Goal: Information Seeking & Learning: Learn about a topic

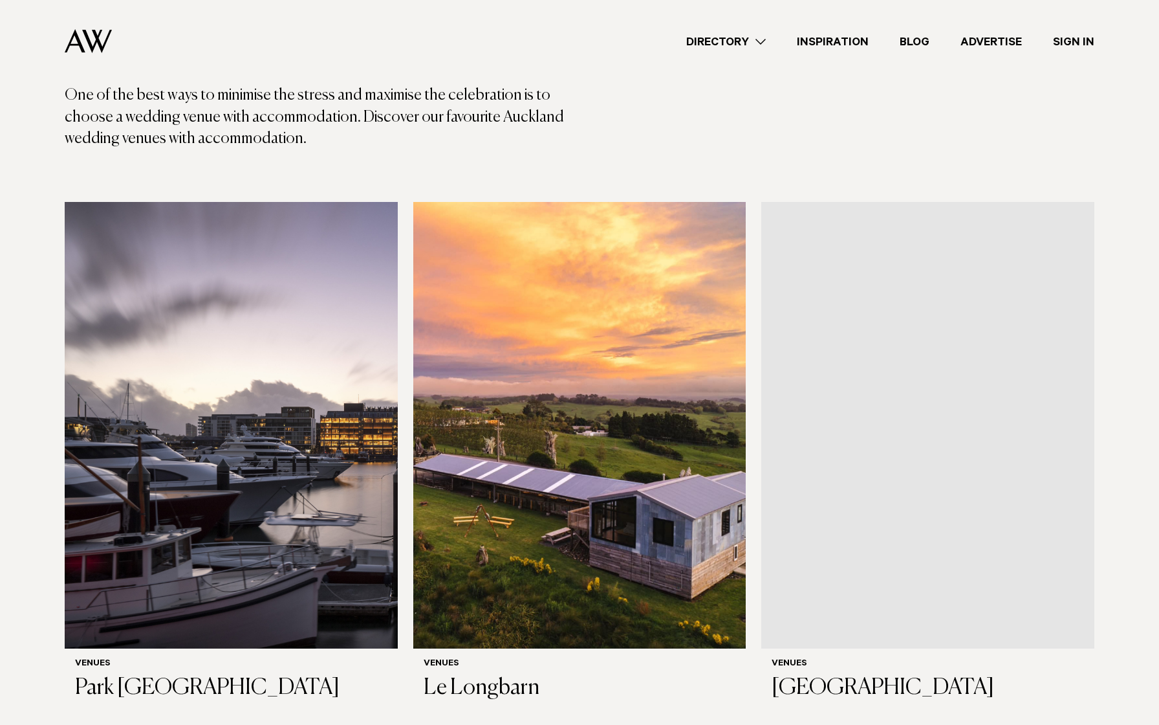
scroll to position [258, 0]
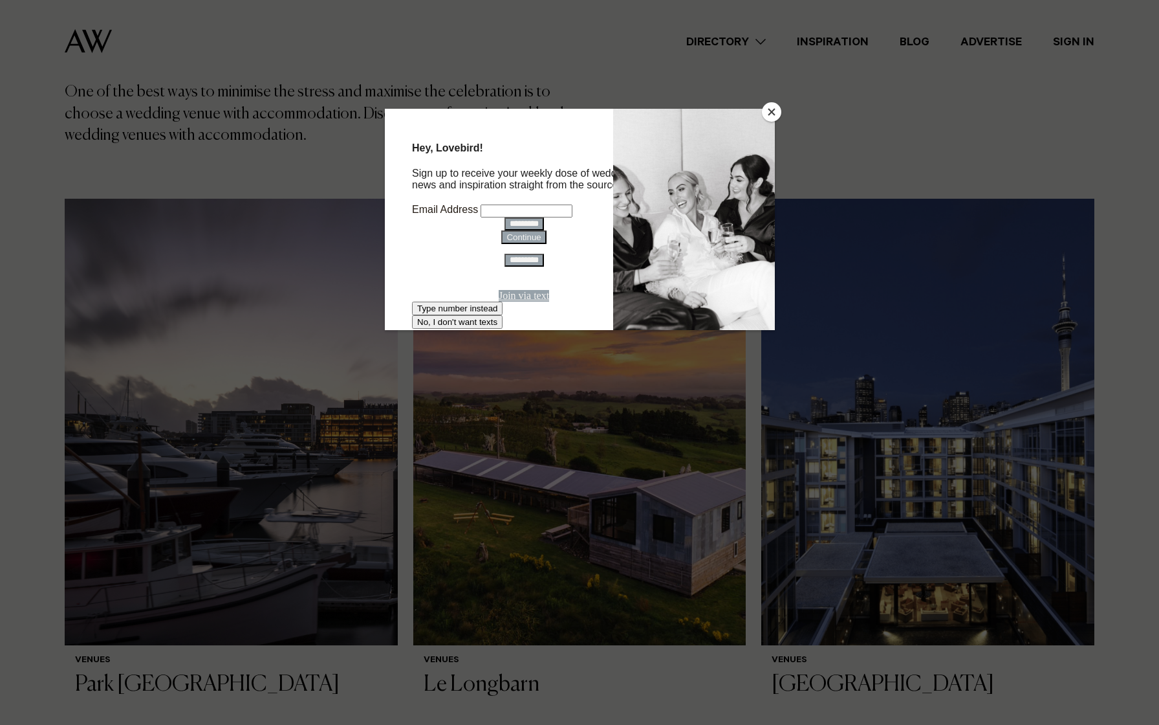
click at [773, 114] on button "Close" at bounding box center [771, 111] width 19 height 19
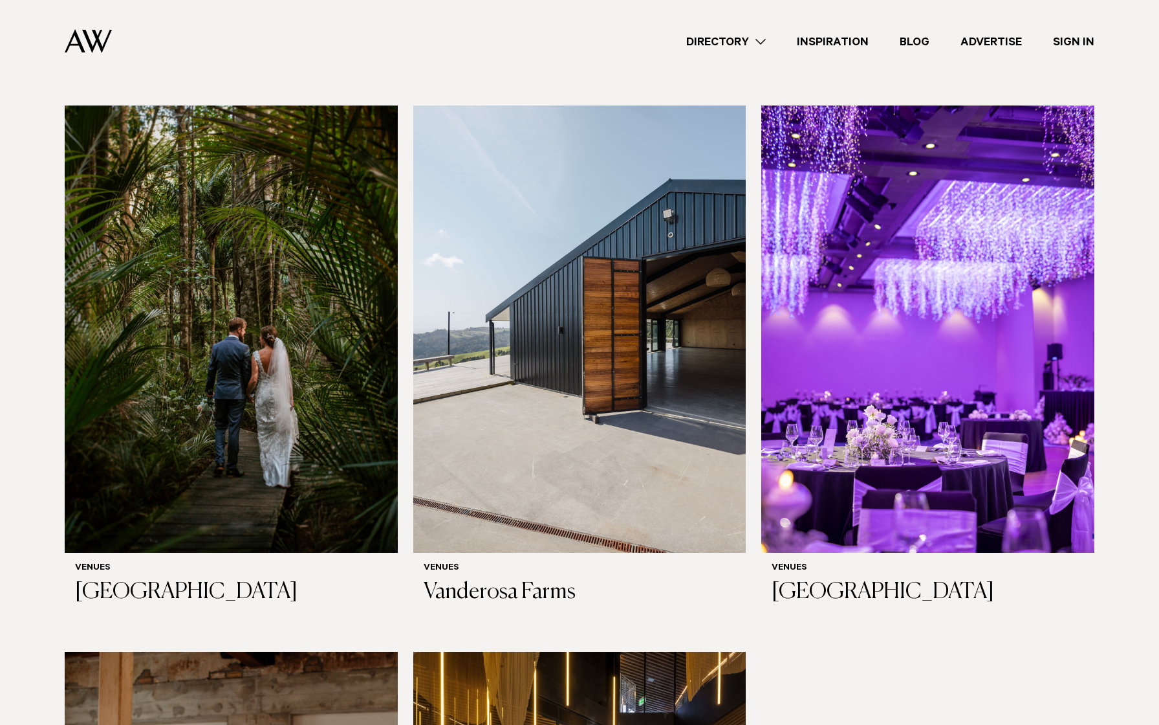
scroll to position [2613, 0]
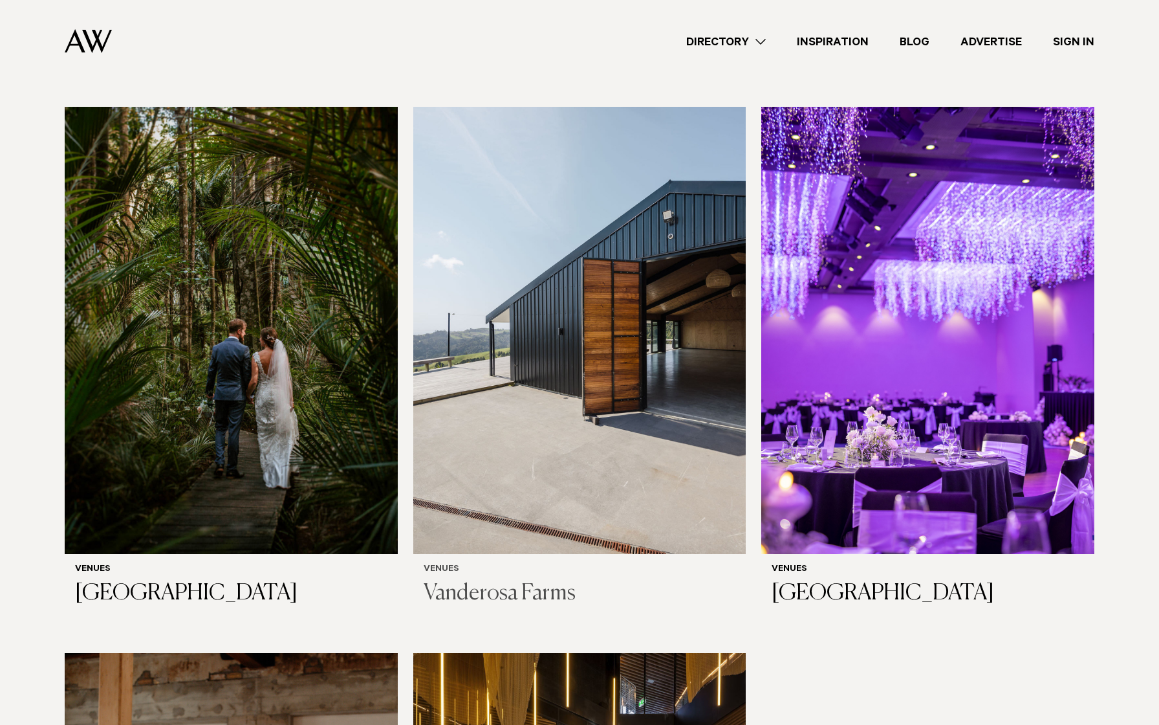
click at [644, 393] on img at bounding box center [579, 330] width 333 height 446
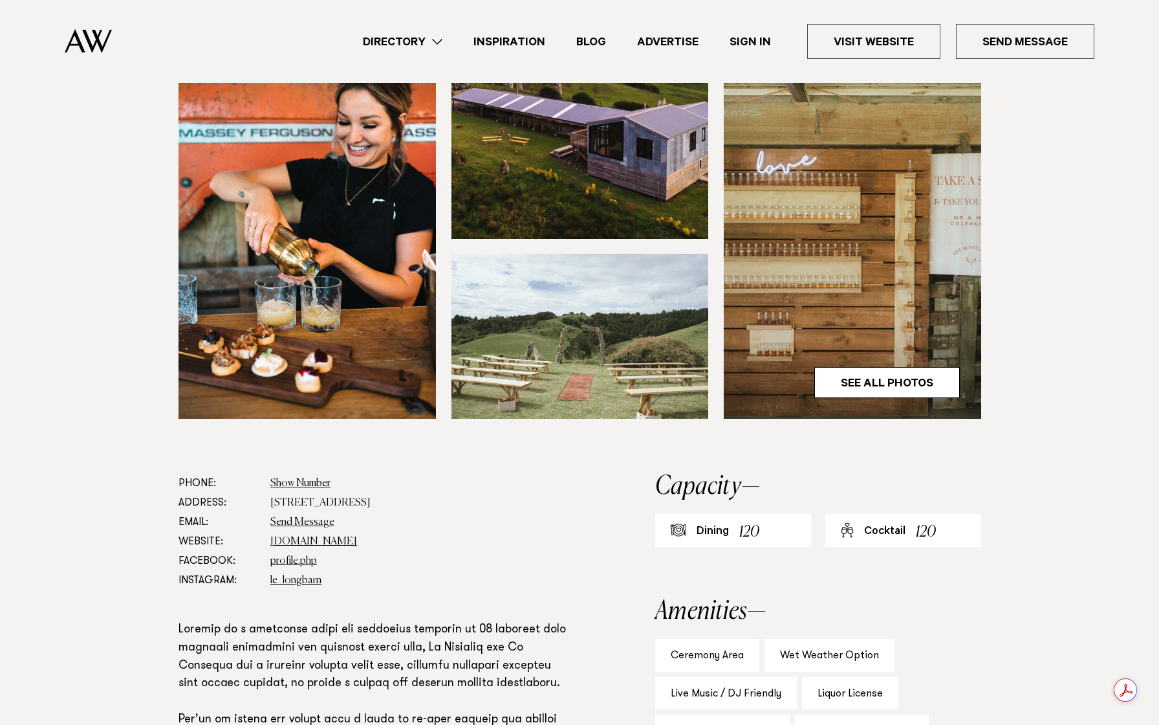
scroll to position [371, 0]
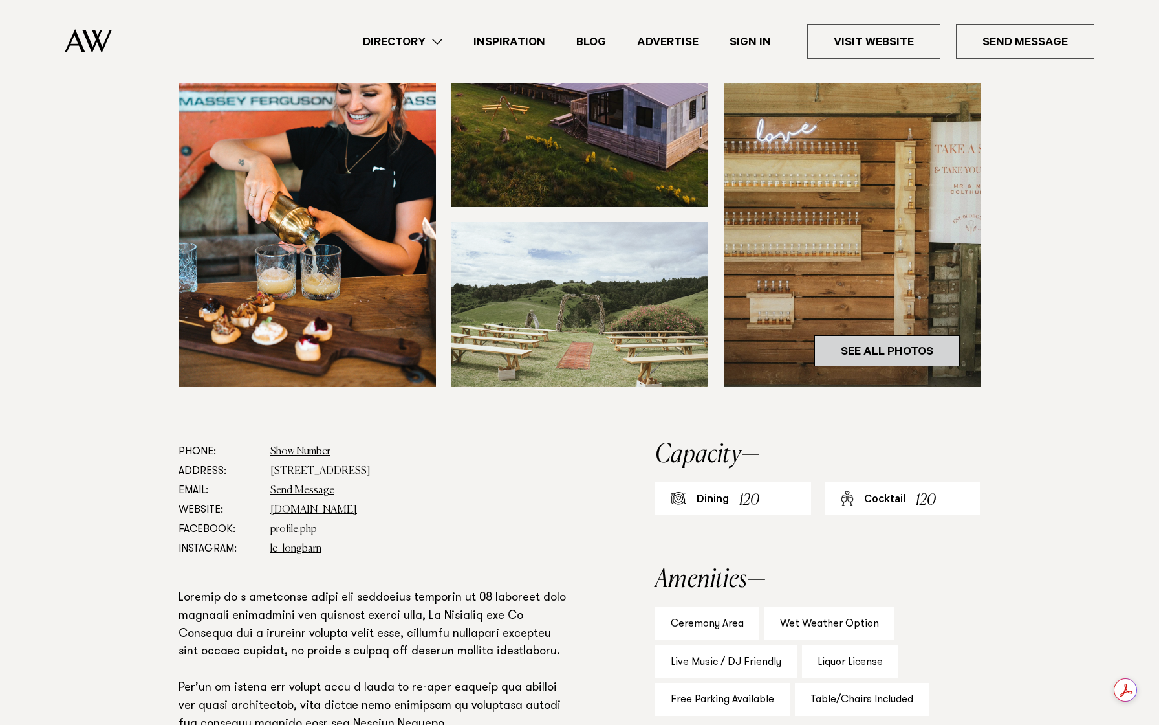
click at [881, 351] on link "See All Photos" at bounding box center [888, 350] width 146 height 31
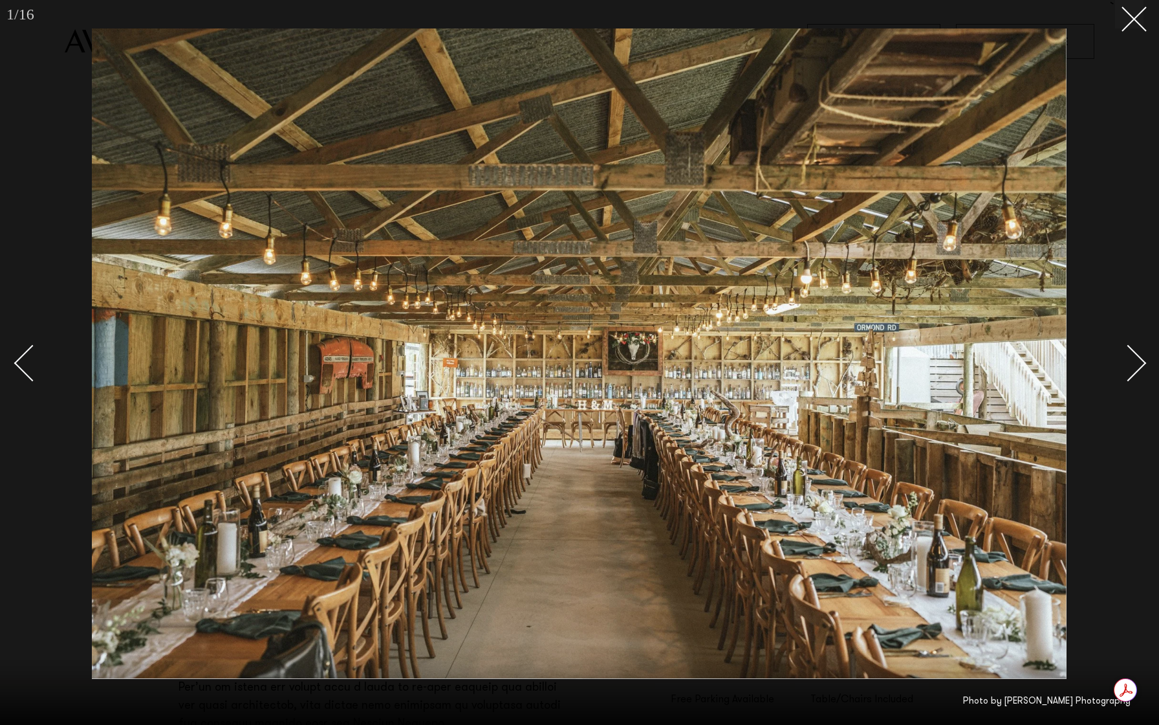
click at [1140, 353] on link at bounding box center [1121, 362] width 45 height 65
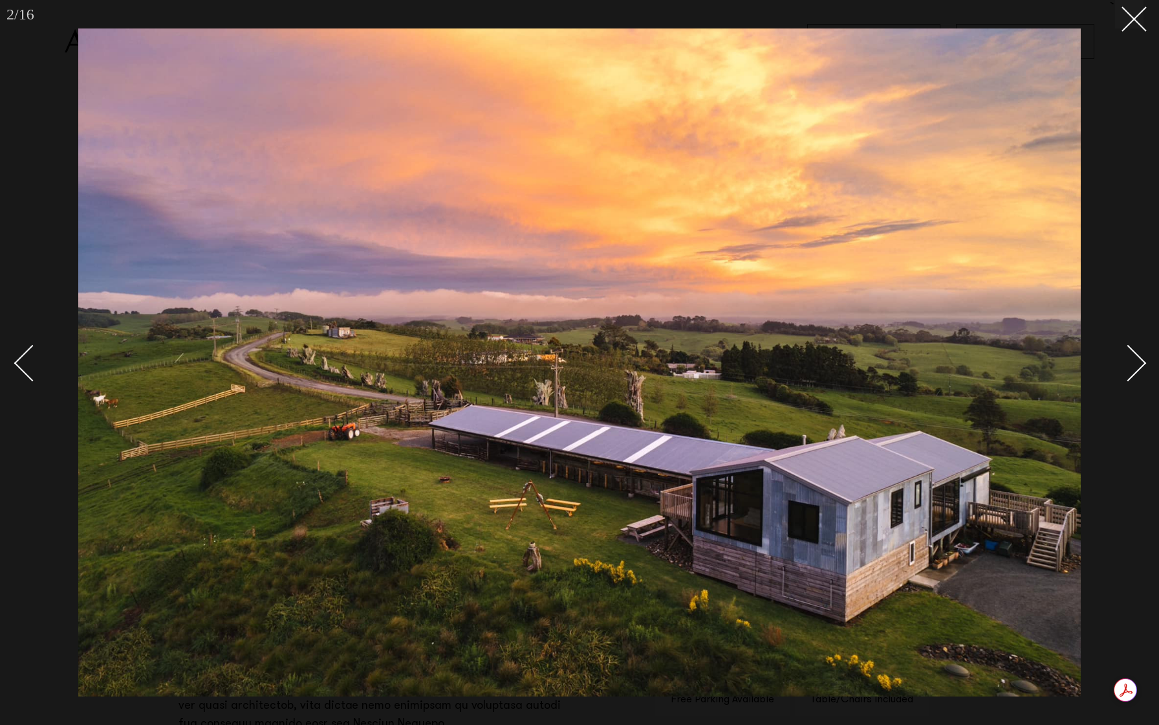
click at [1140, 354] on link at bounding box center [1121, 362] width 45 height 65
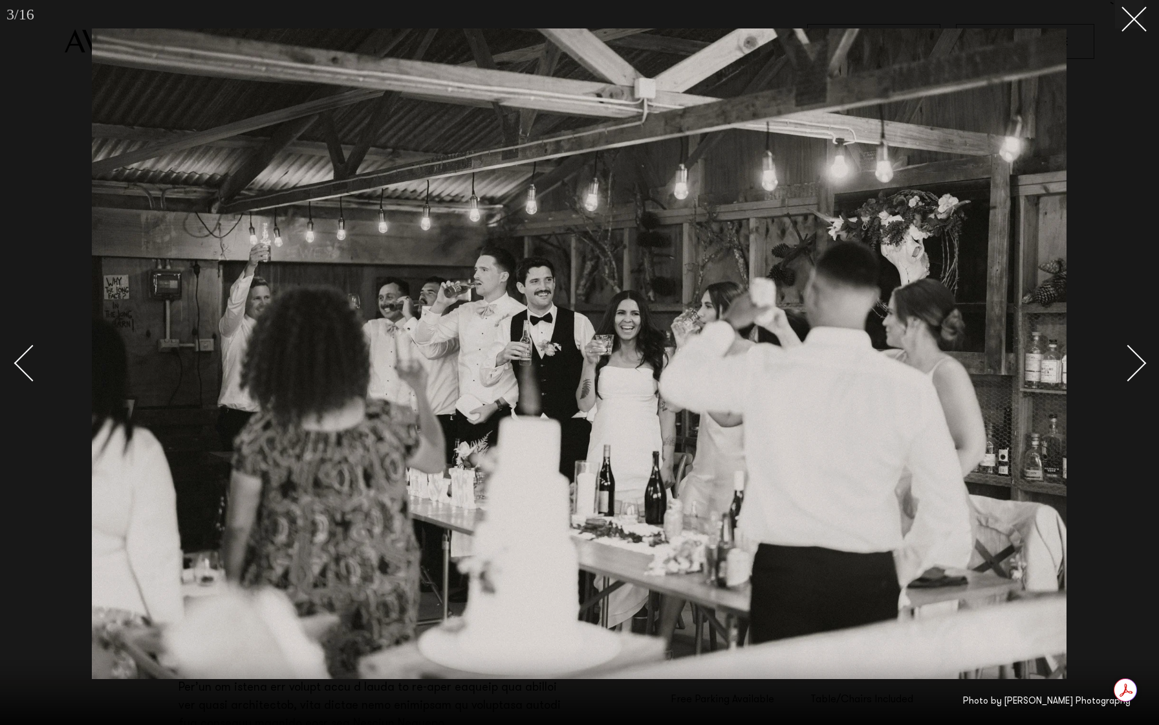
click at [1130, 353] on div "Next slide" at bounding box center [1128, 363] width 37 height 37
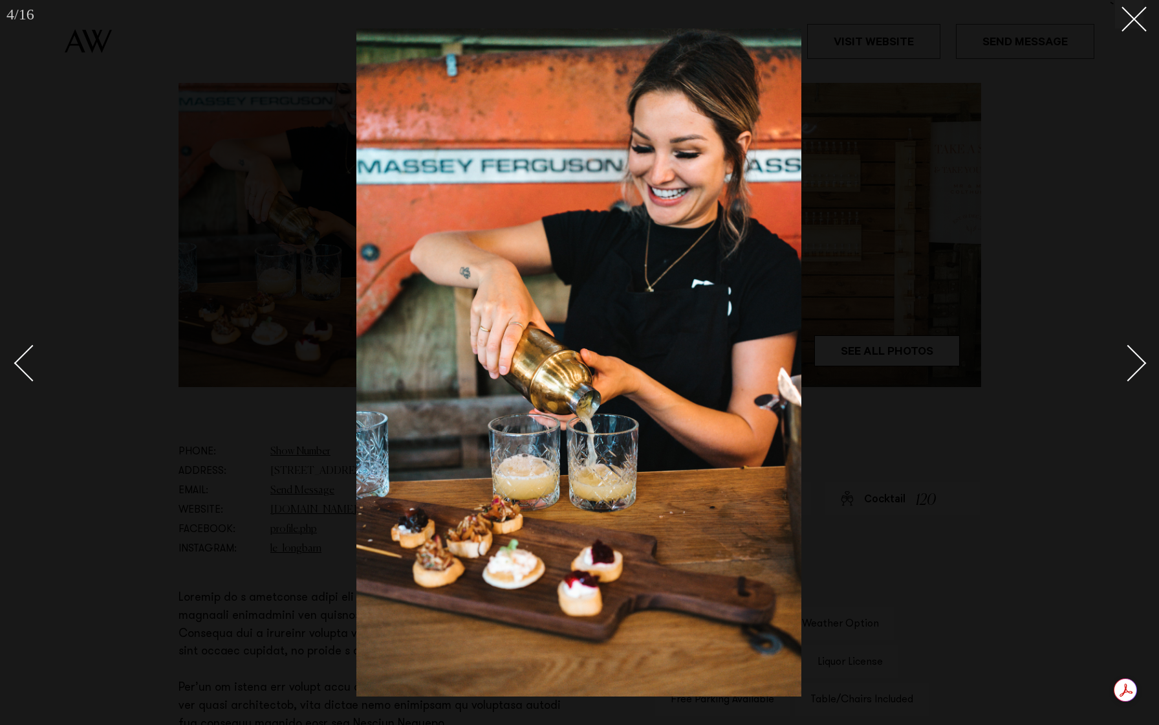
click at [1132, 352] on div "Next slide" at bounding box center [1128, 363] width 37 height 37
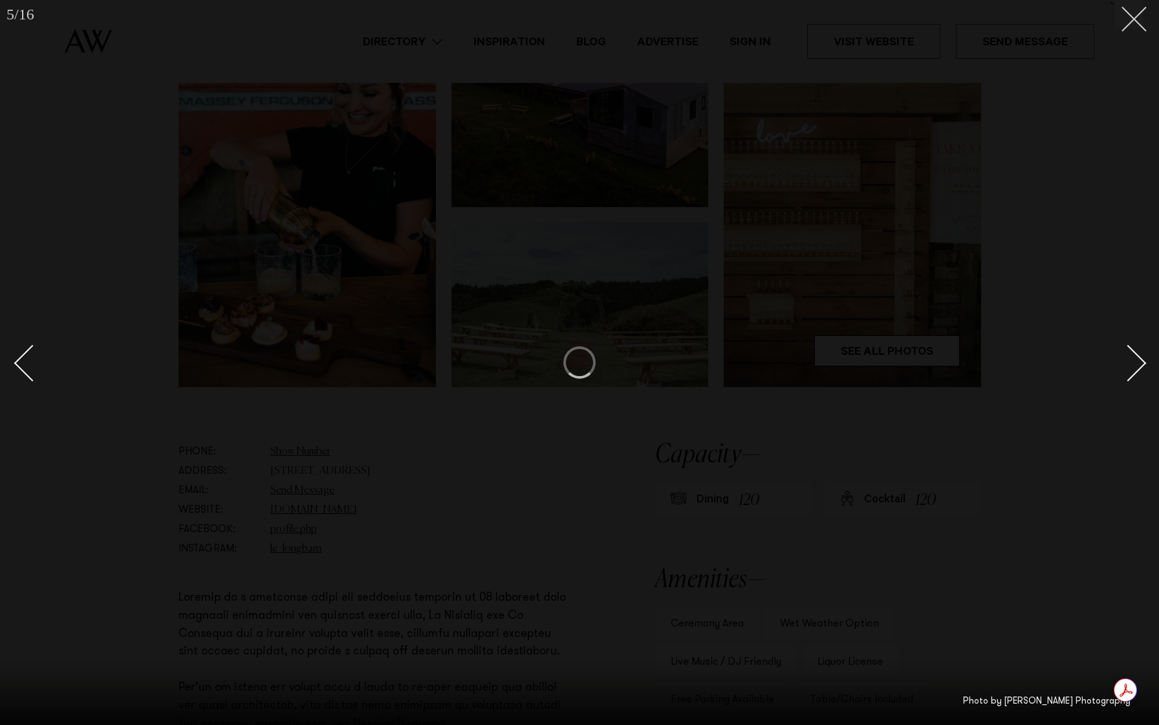
click at [1133, 25] on button at bounding box center [1129, 14] width 28 height 28
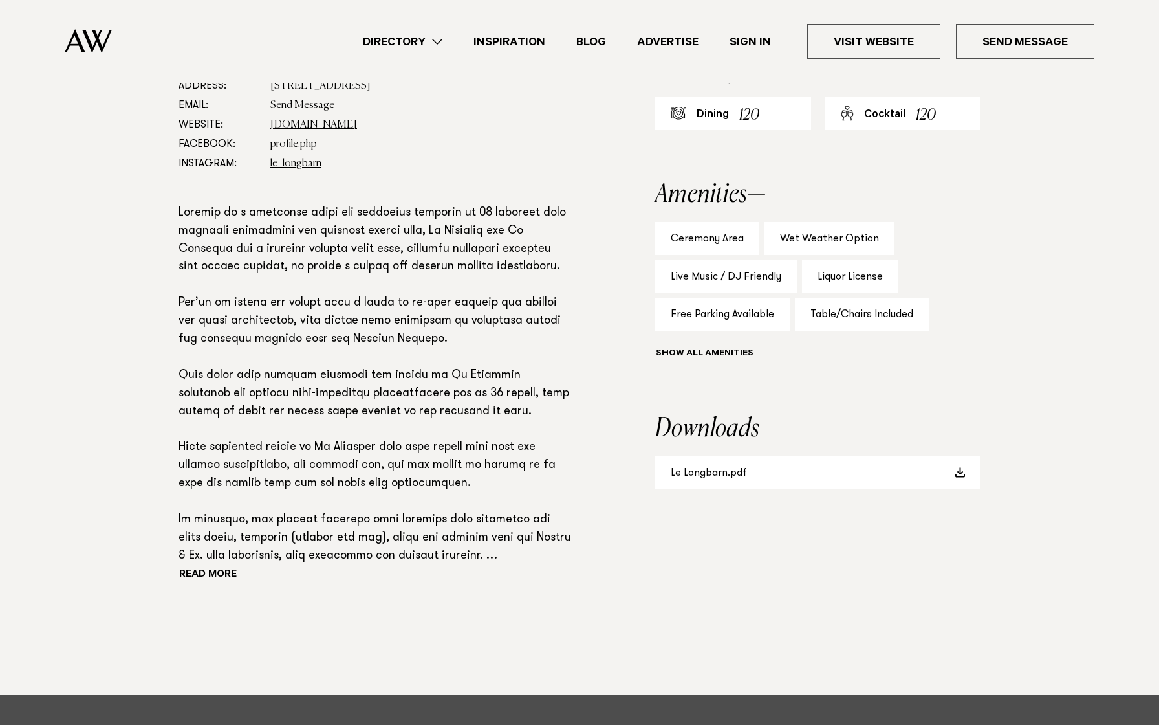
scroll to position [762, 0]
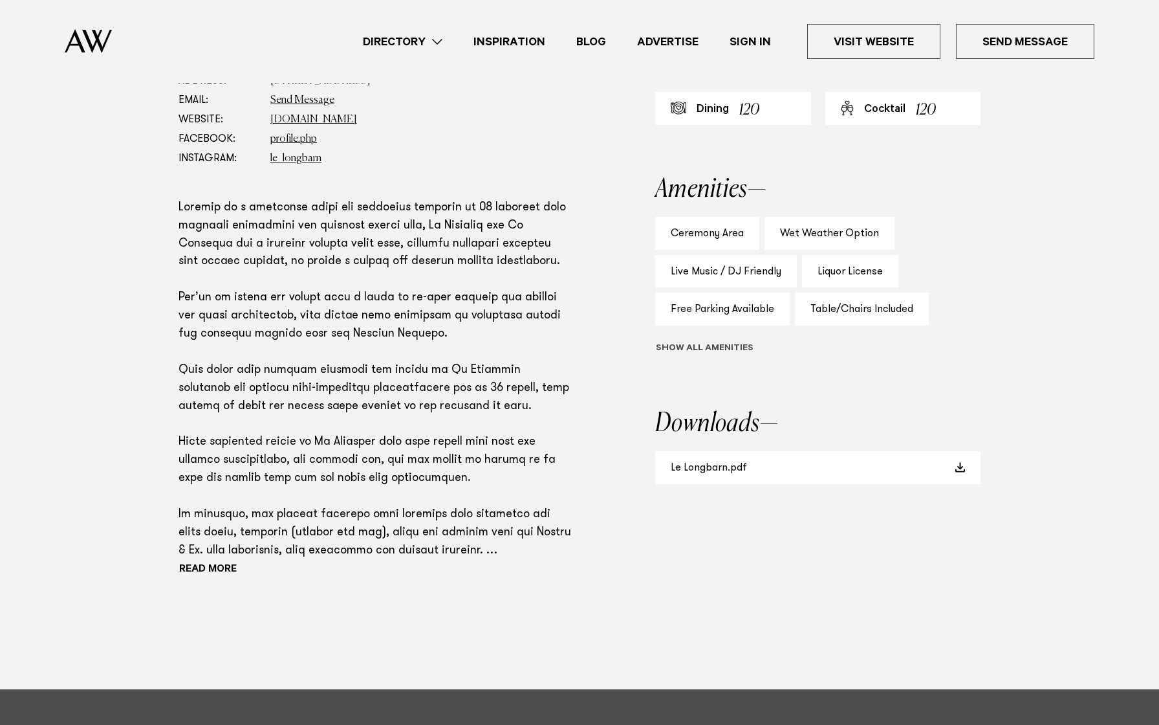
click at [729, 347] on button "Show all" at bounding box center [728, 349] width 146 height 14
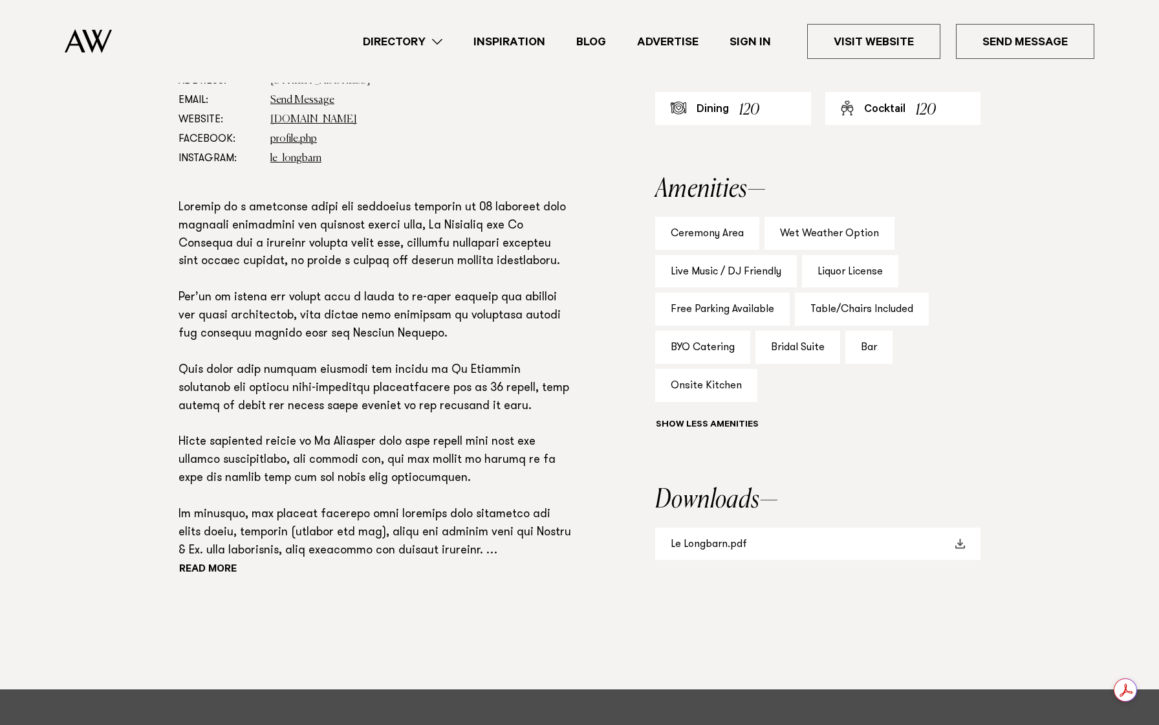
click at [765, 549] on link "Le Longbarn.pdf" at bounding box center [817, 543] width 325 height 33
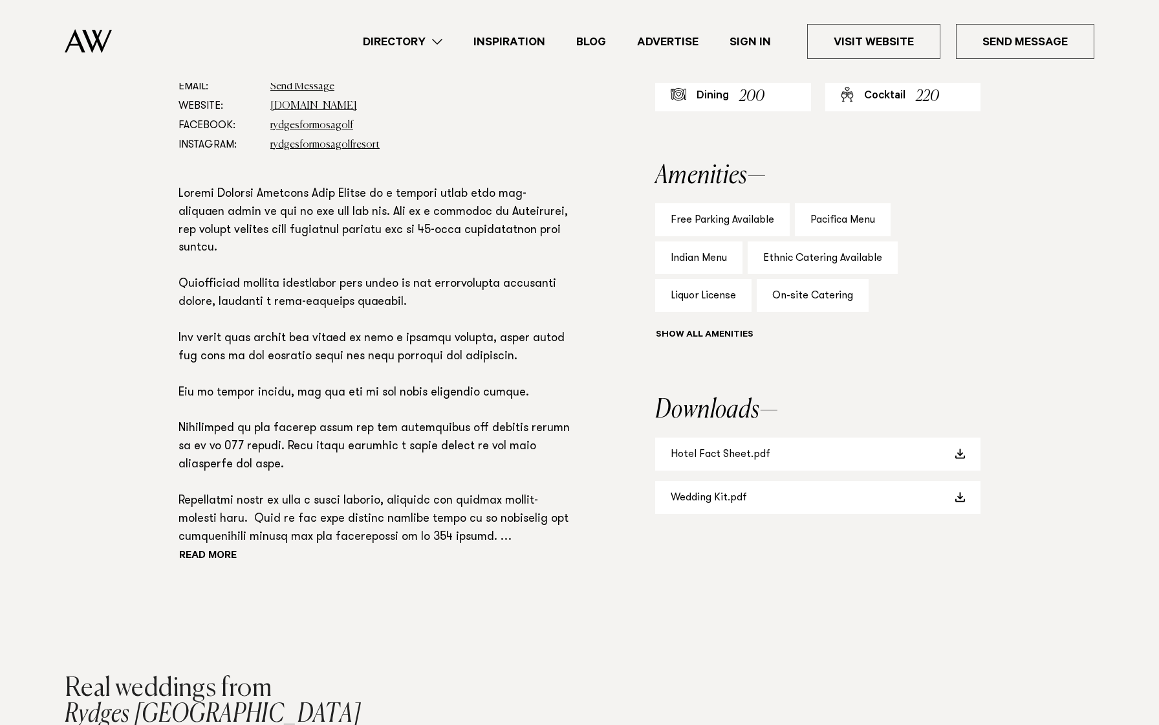
scroll to position [864, 0]
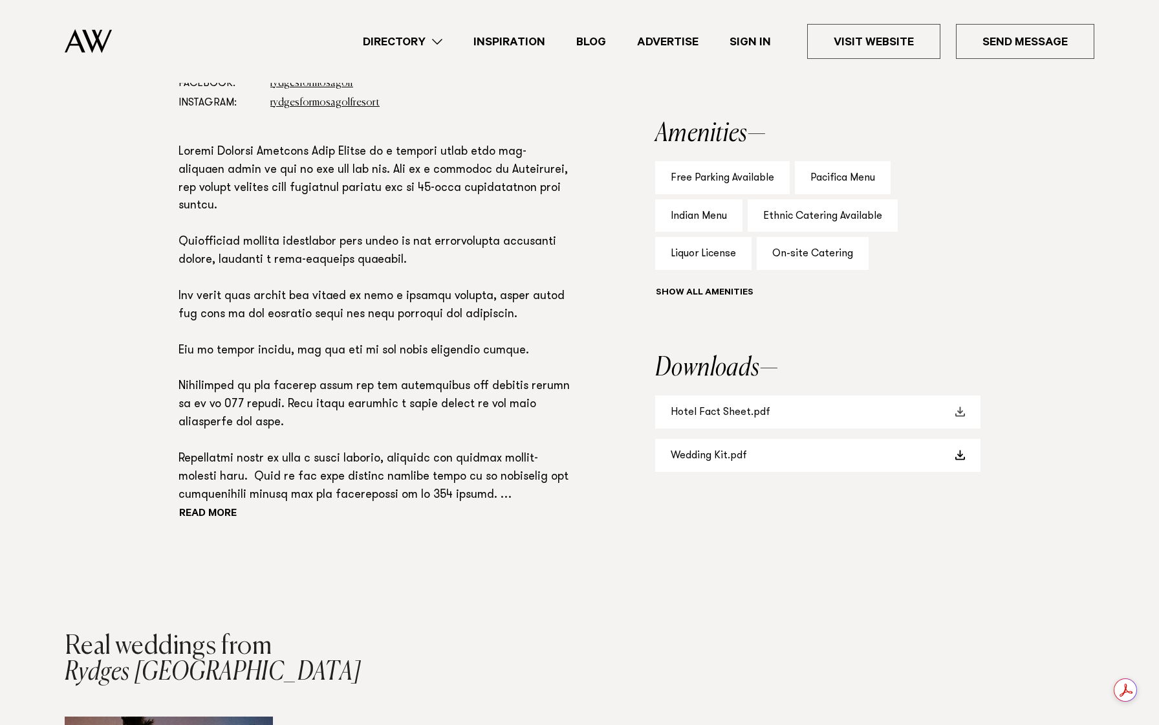
click at [741, 410] on link "Hotel Fact Sheet.pdf" at bounding box center [817, 411] width 325 height 33
click at [749, 460] on link "Wedding Kit.pdf" at bounding box center [817, 455] width 325 height 33
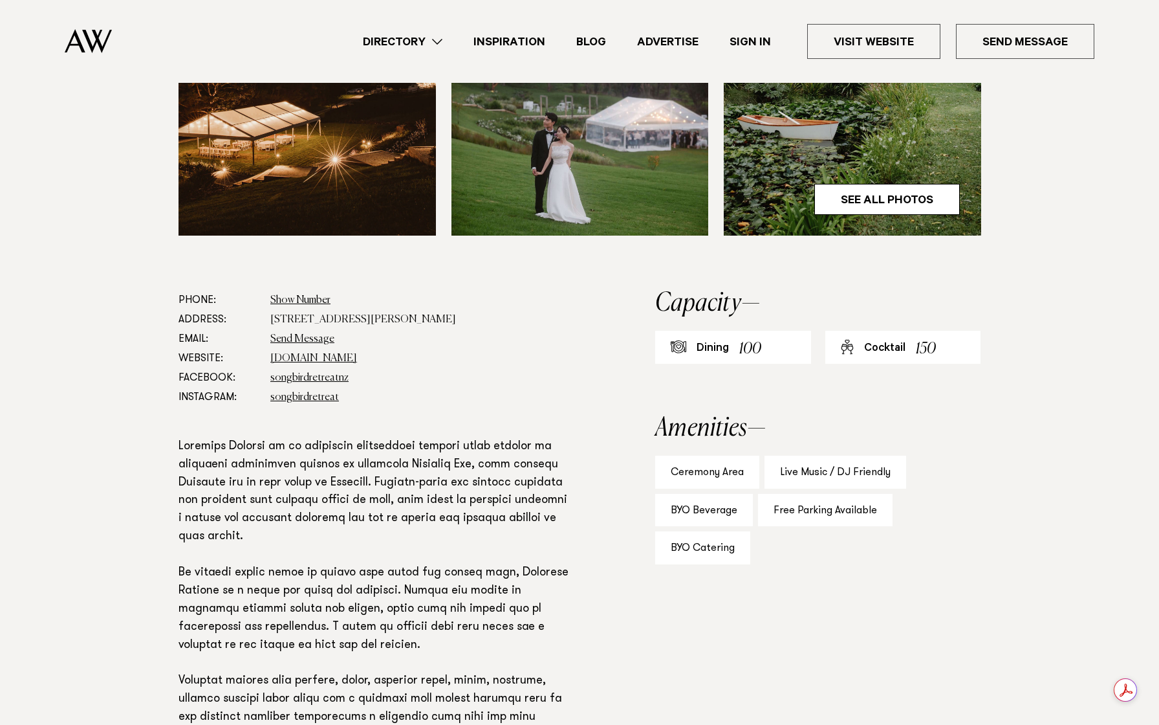
scroll to position [570, 0]
click at [337, 359] on link "www.songbirdretreat.co.nz" at bounding box center [313, 358] width 87 height 10
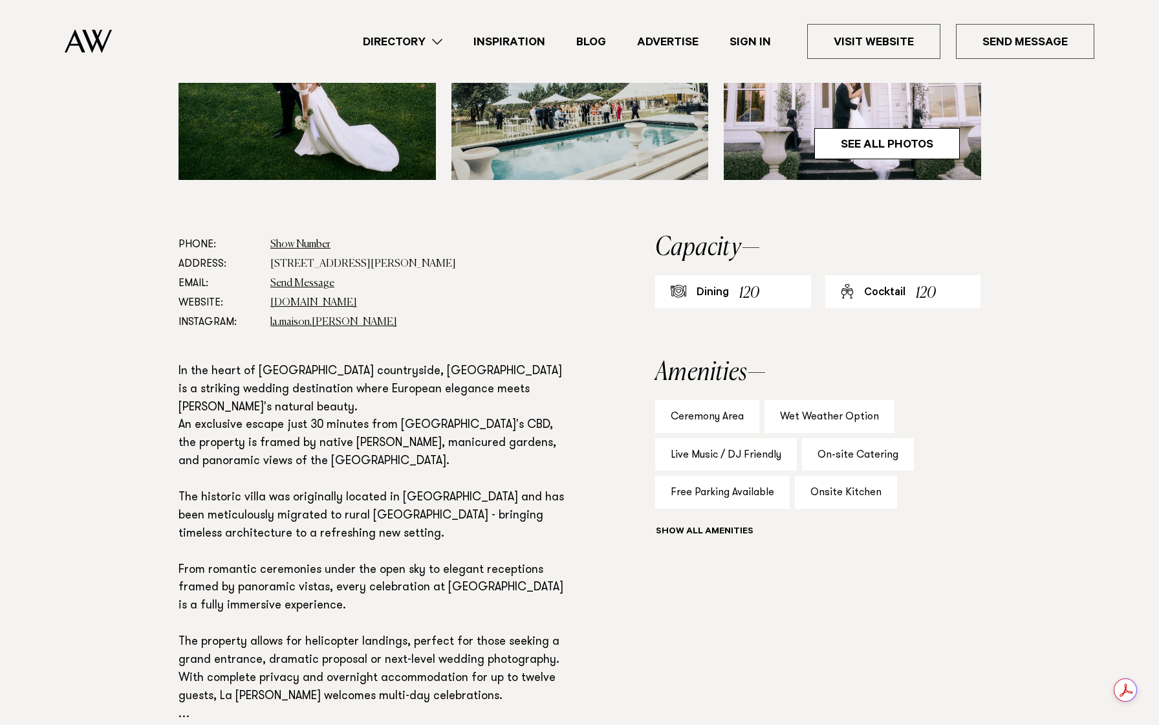
scroll to position [574, 0]
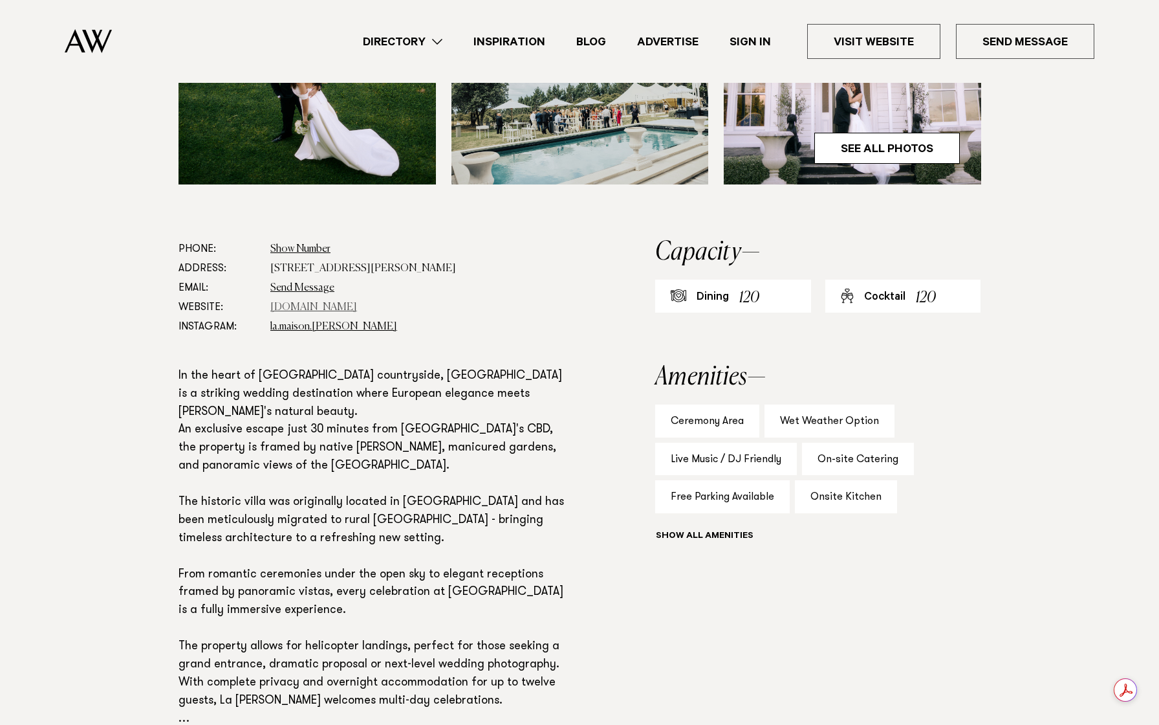
click at [324, 307] on link "www.lamaison.co.nz" at bounding box center [313, 307] width 87 height 10
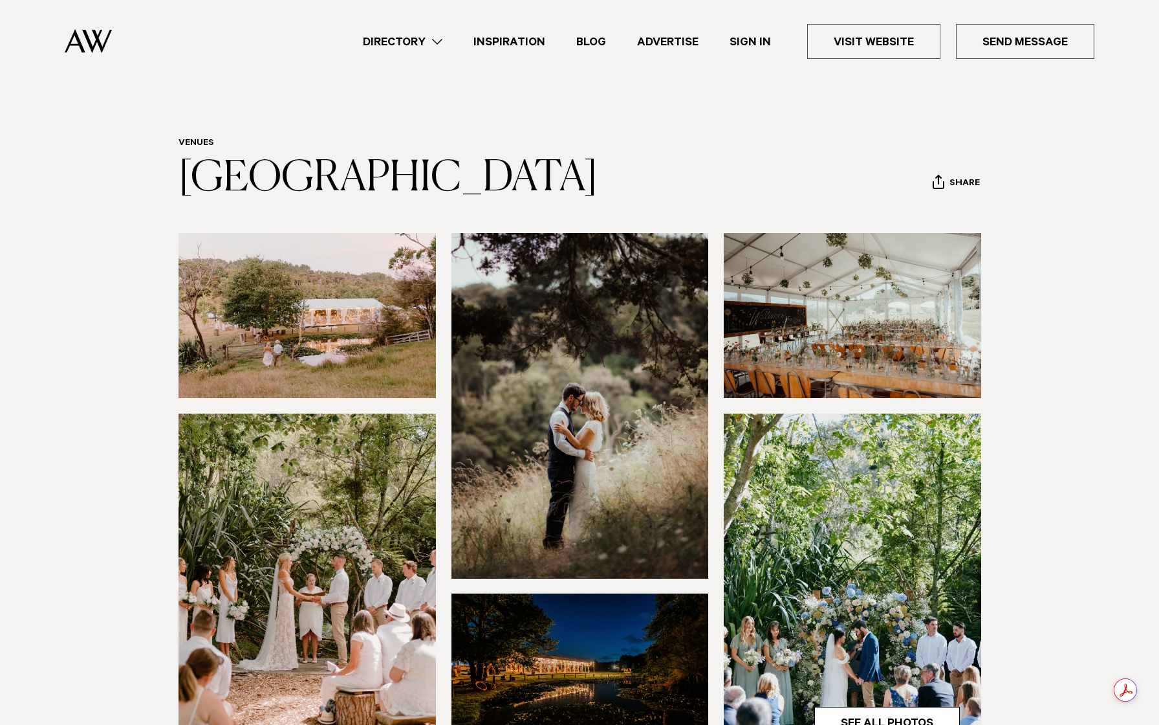
click at [310, 355] on img at bounding box center [308, 315] width 258 height 165
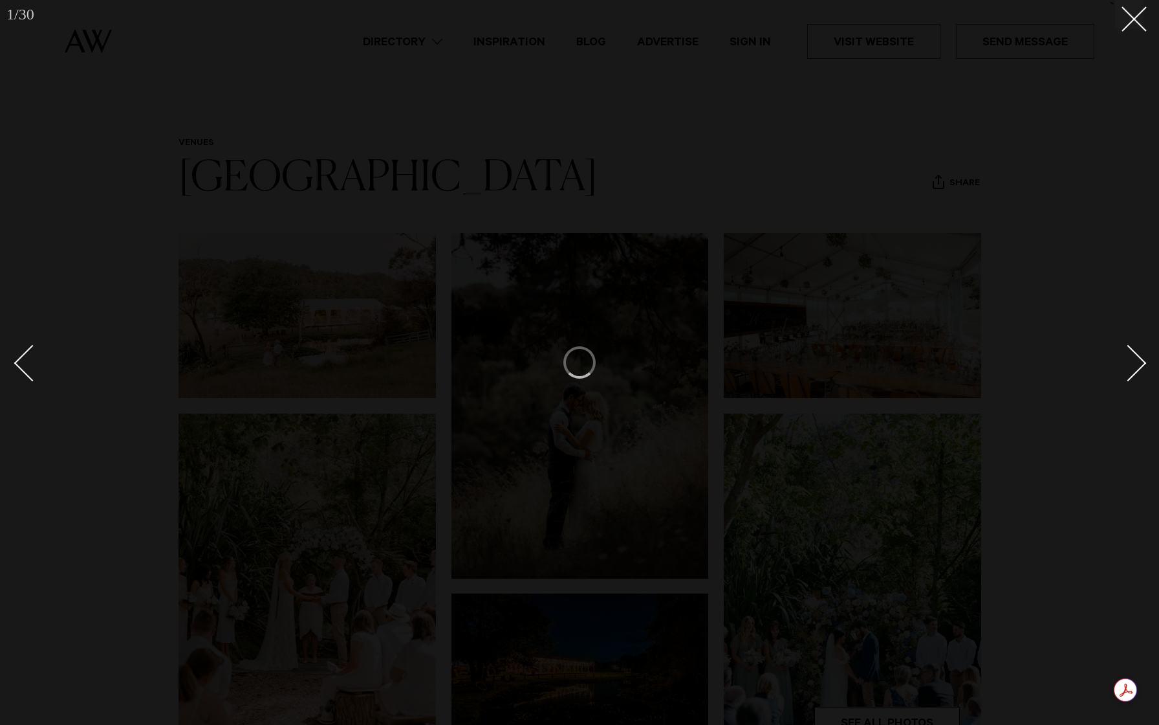
click at [1097, 279] on div at bounding box center [579, 362] width 1159 height 725
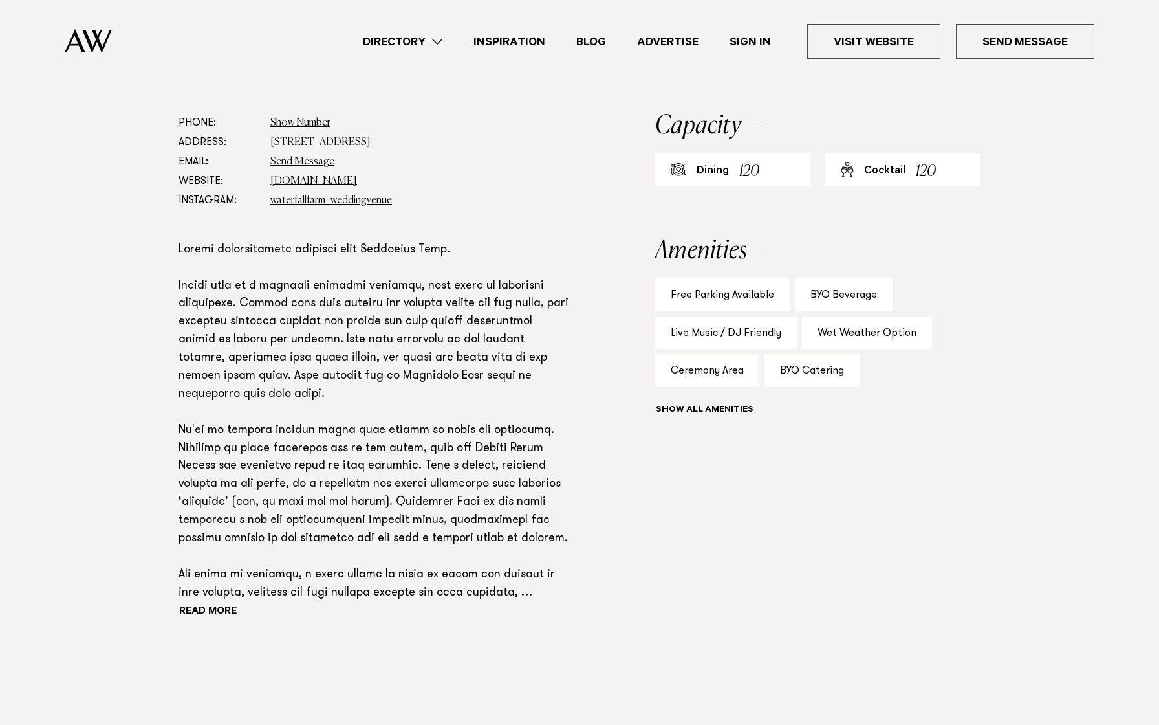
scroll to position [688, 0]
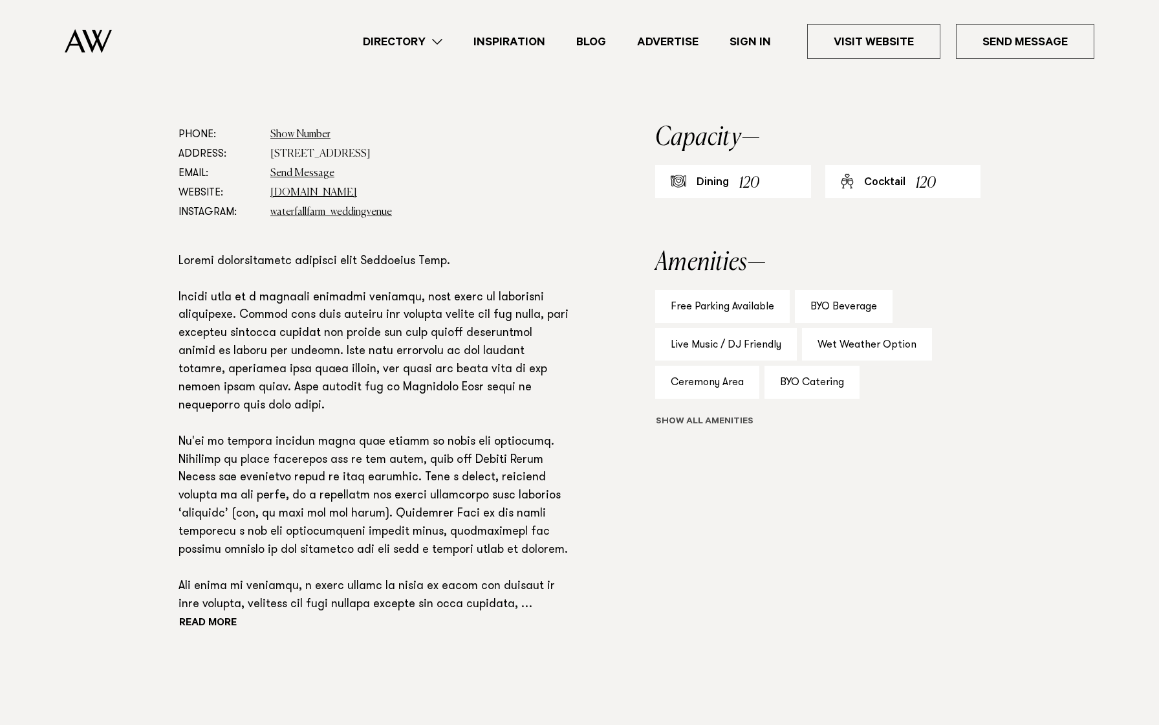
click at [708, 424] on button "Show all" at bounding box center [728, 422] width 146 height 14
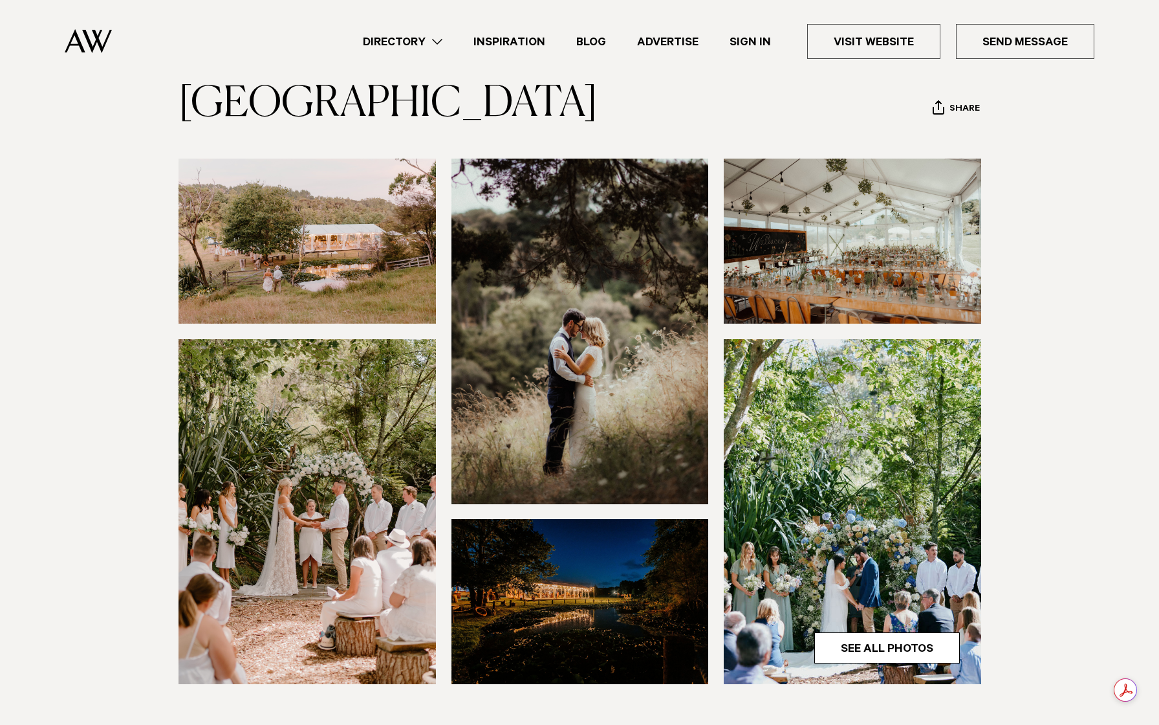
scroll to position [115, 0]
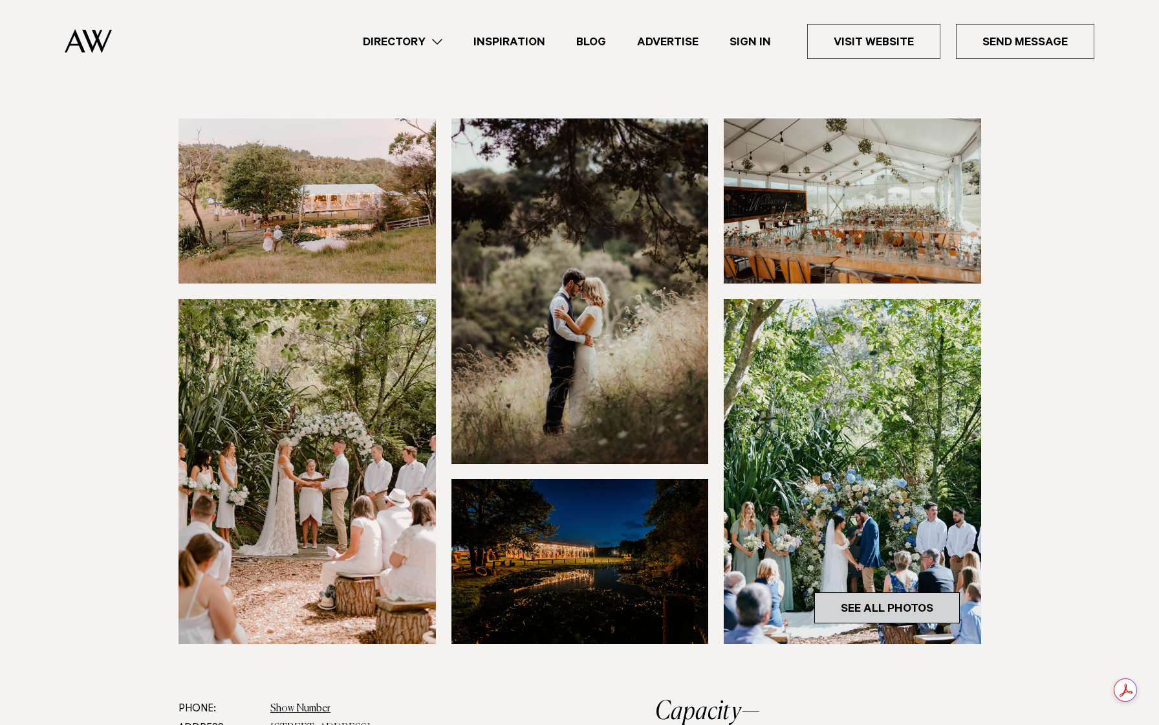
click at [883, 609] on link "See All Photos" at bounding box center [888, 607] width 146 height 31
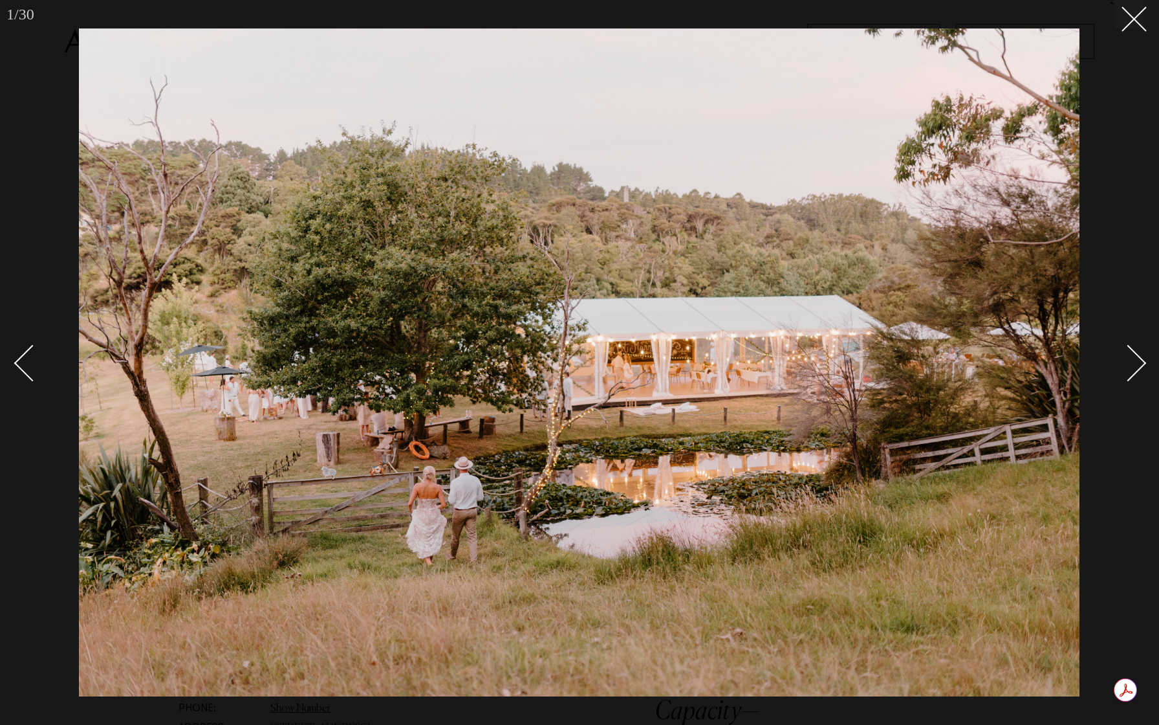
click at [1141, 358] on div "Next slide" at bounding box center [1128, 363] width 37 height 37
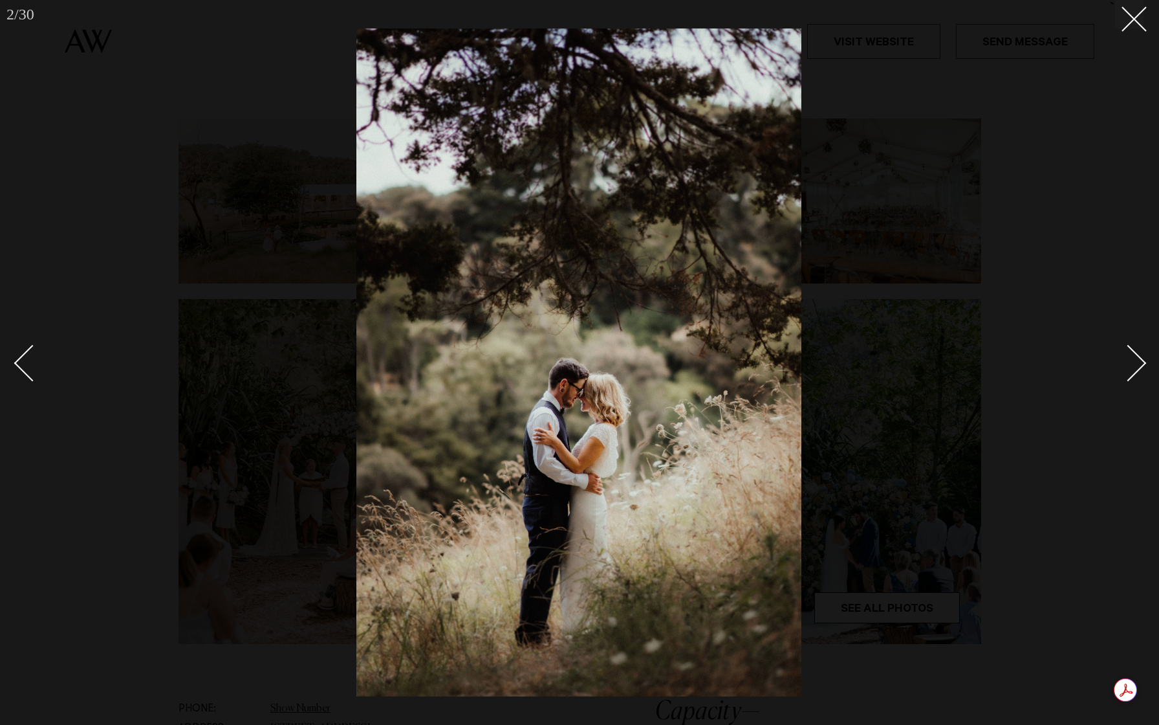
click at [1141, 358] on div "Next slide" at bounding box center [1128, 363] width 37 height 37
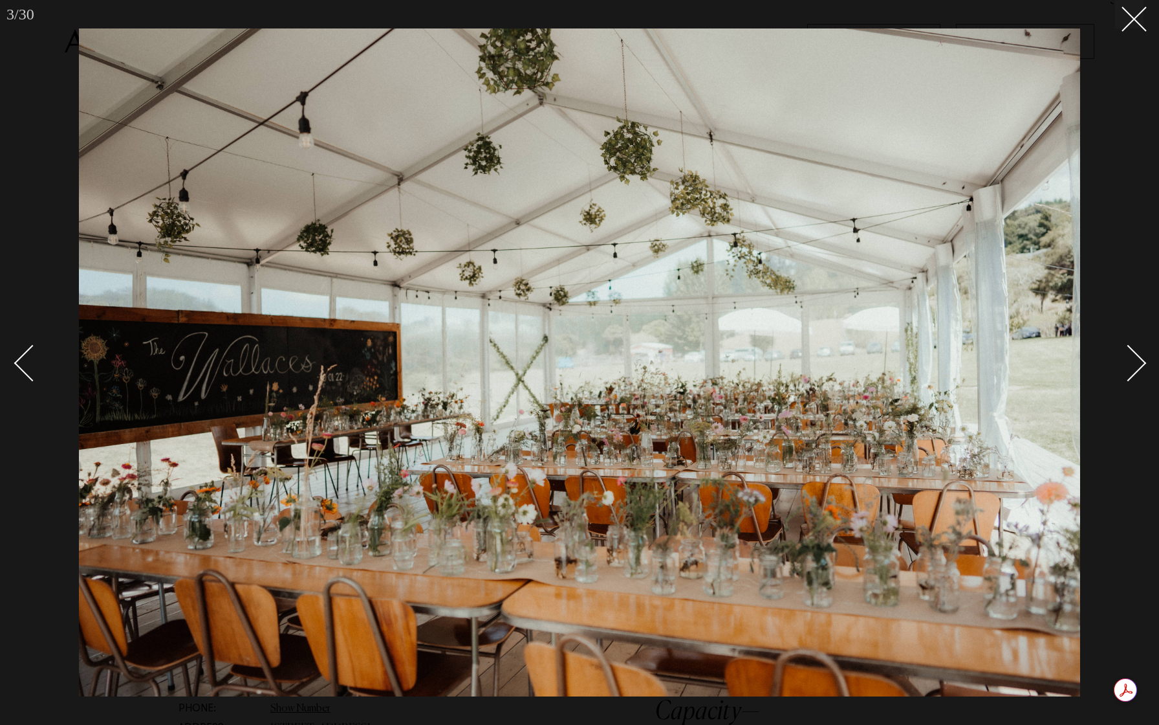
click at [1141, 359] on div "Next slide" at bounding box center [1128, 363] width 37 height 37
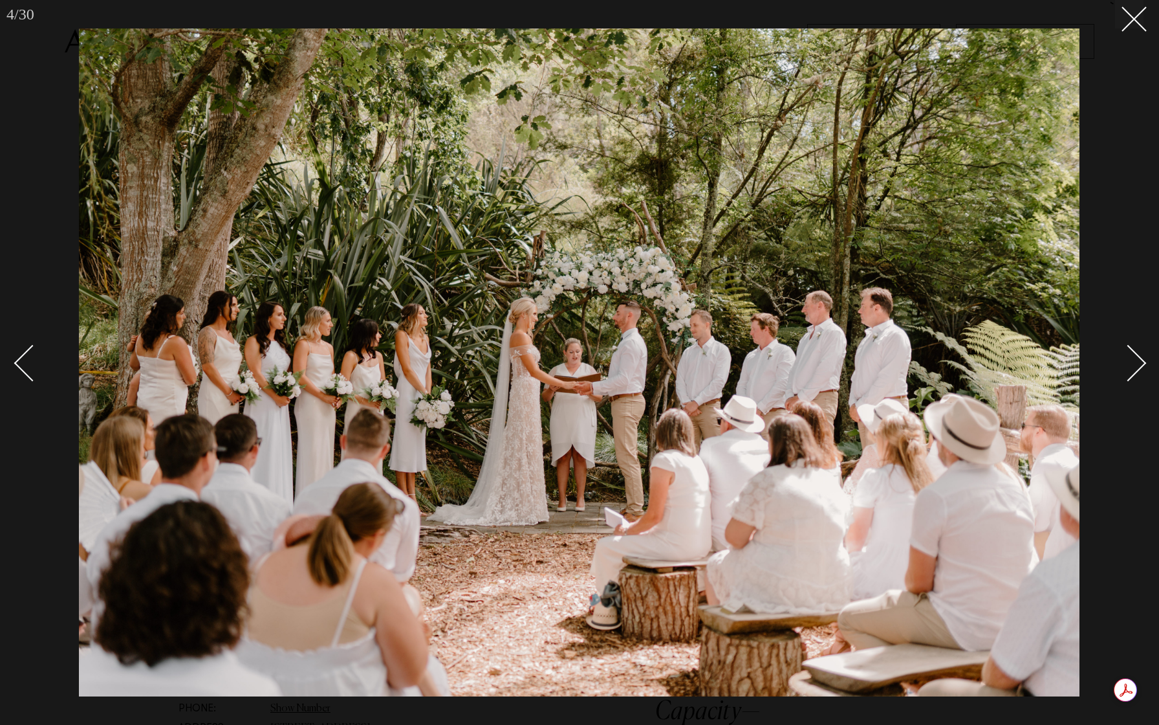
click at [1141, 359] on div "Next slide" at bounding box center [1128, 363] width 37 height 37
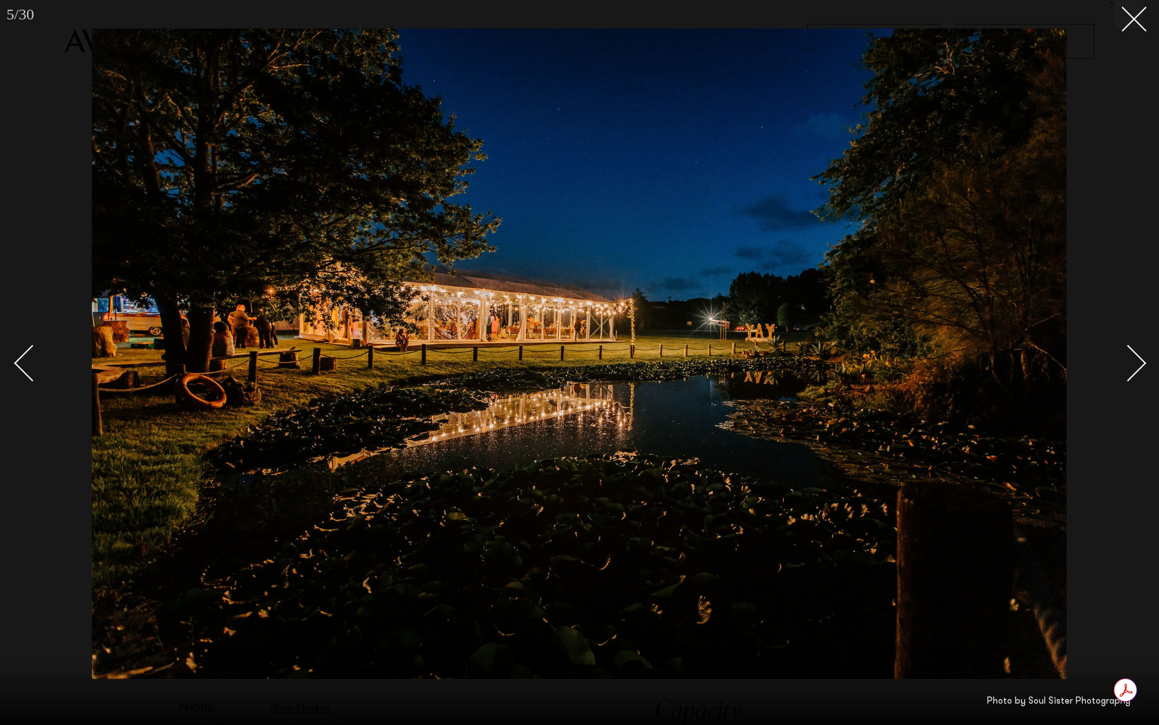
click at [1141, 359] on div "Next slide" at bounding box center [1128, 363] width 37 height 37
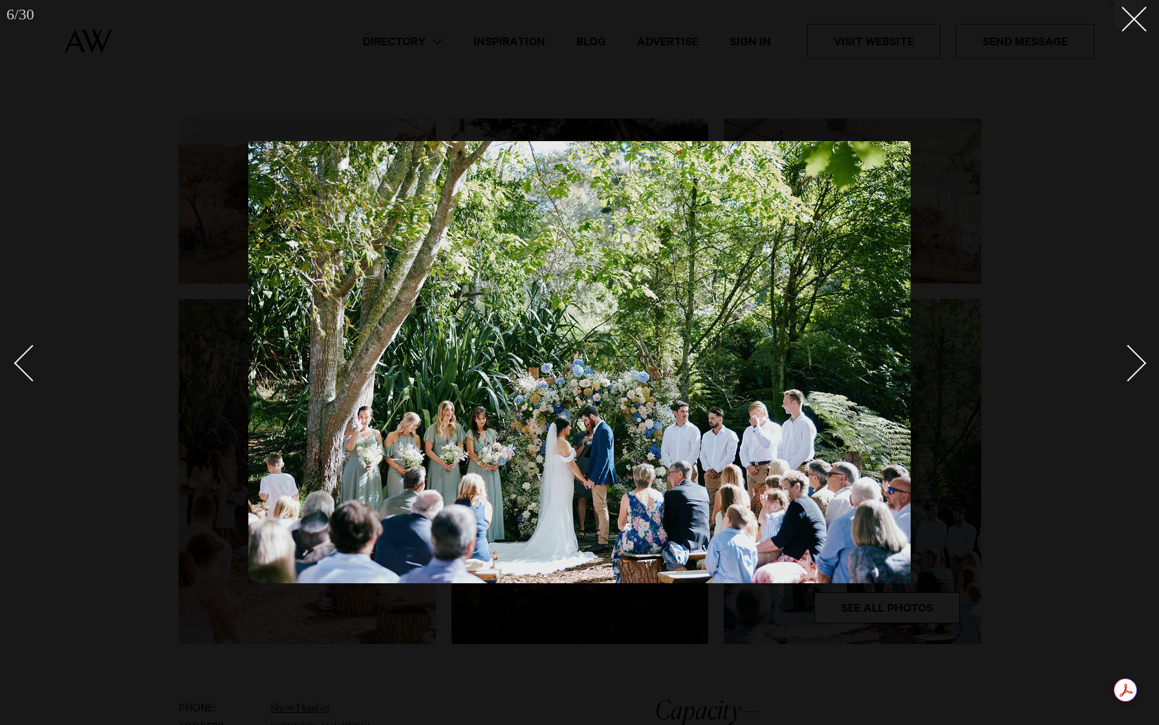
click at [1141, 359] on div "Next slide" at bounding box center [1128, 363] width 37 height 37
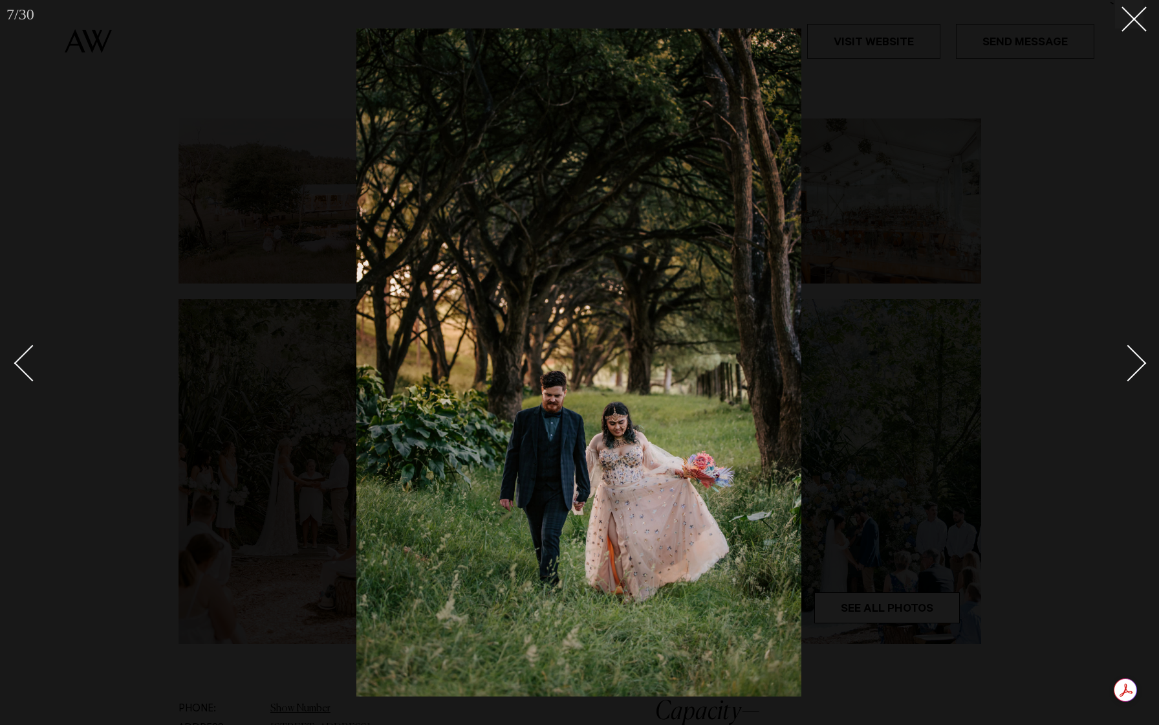
click at [1141, 359] on div "Next slide" at bounding box center [1128, 363] width 37 height 37
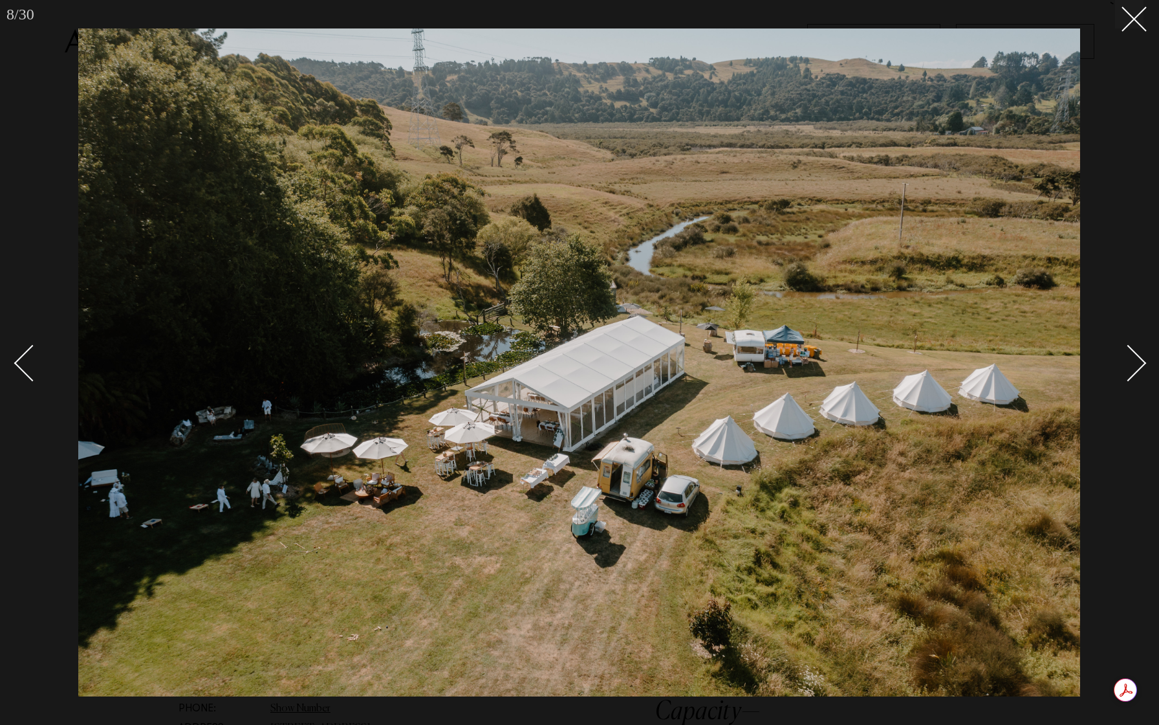
click at [1141, 359] on div "Next slide" at bounding box center [1128, 363] width 37 height 37
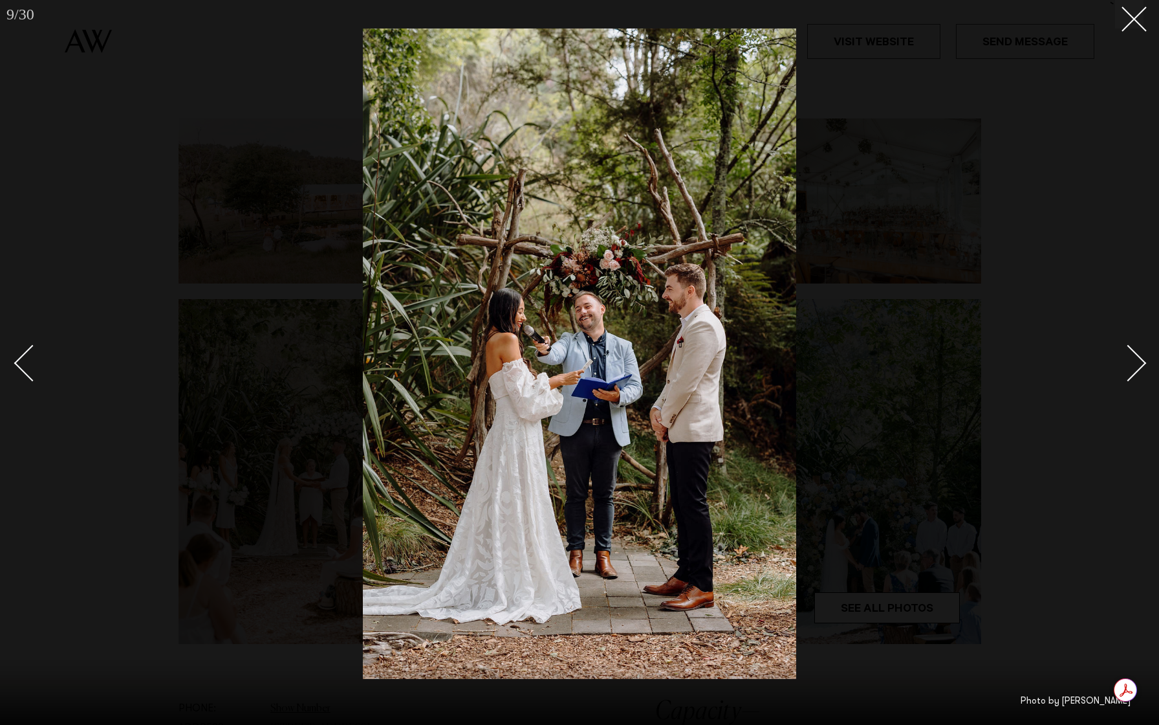
click at [1141, 359] on div "Next slide" at bounding box center [1128, 363] width 37 height 37
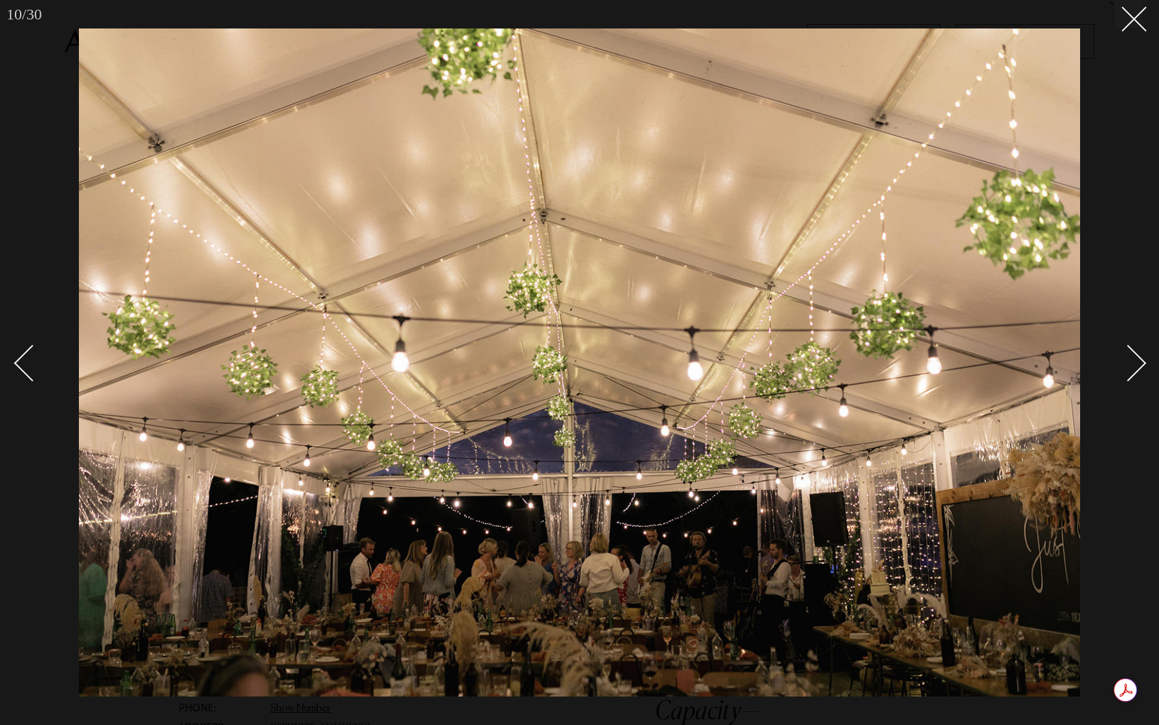
click at [1141, 359] on div "Next slide" at bounding box center [1128, 363] width 37 height 37
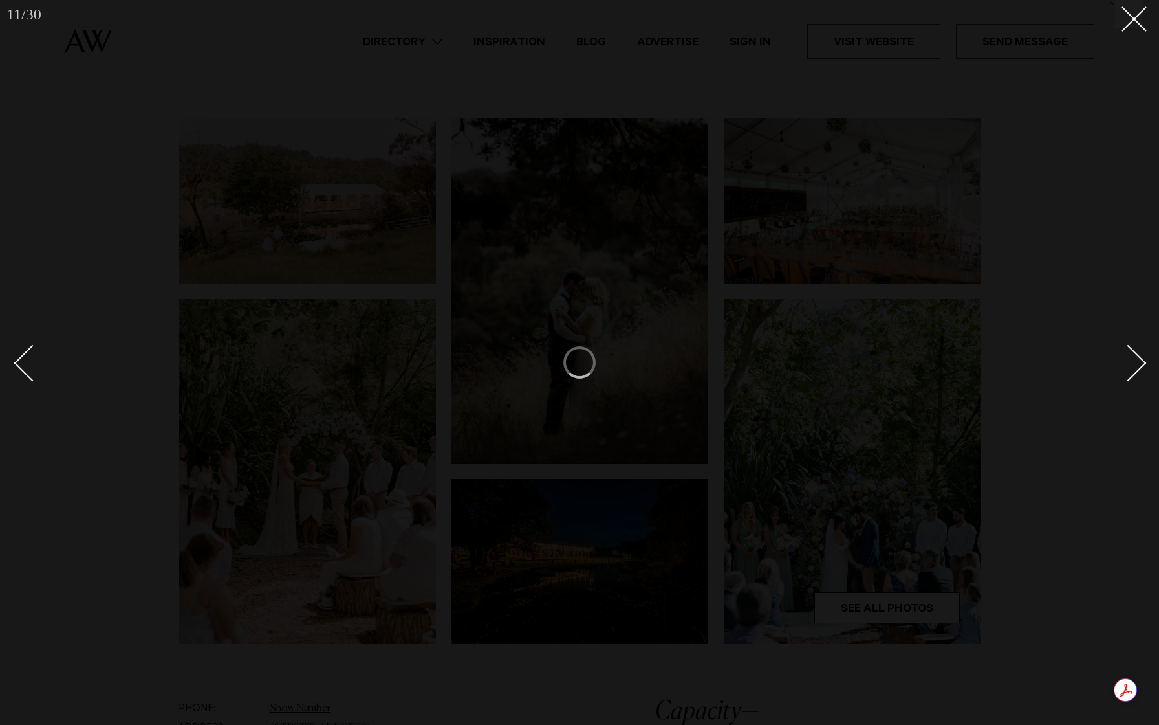
click at [1144, 16] on div at bounding box center [579, 362] width 1159 height 725
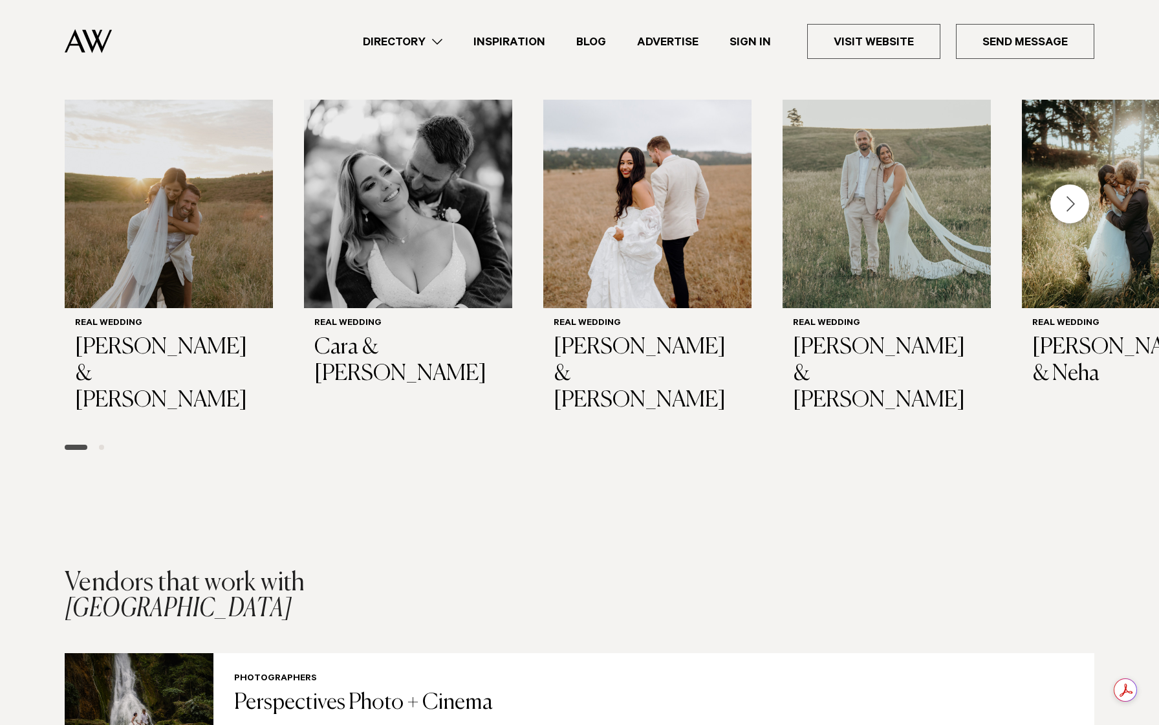
scroll to position [1555, 0]
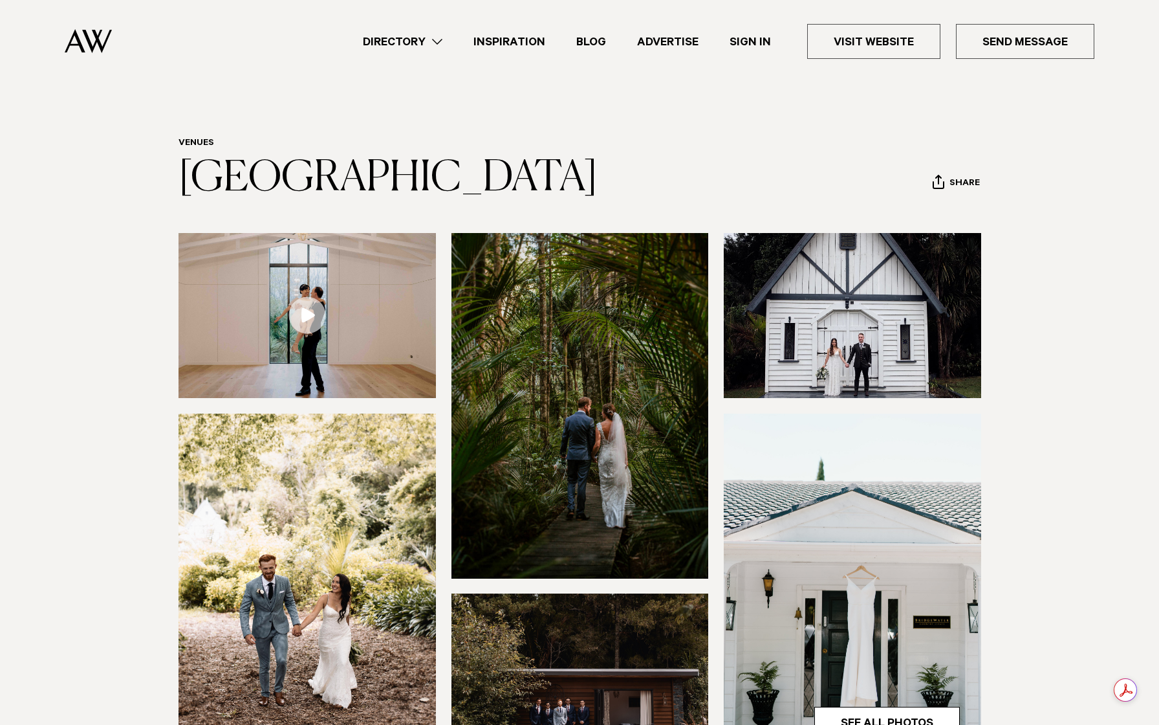
click at [310, 357] on link at bounding box center [308, 315] width 258 height 165
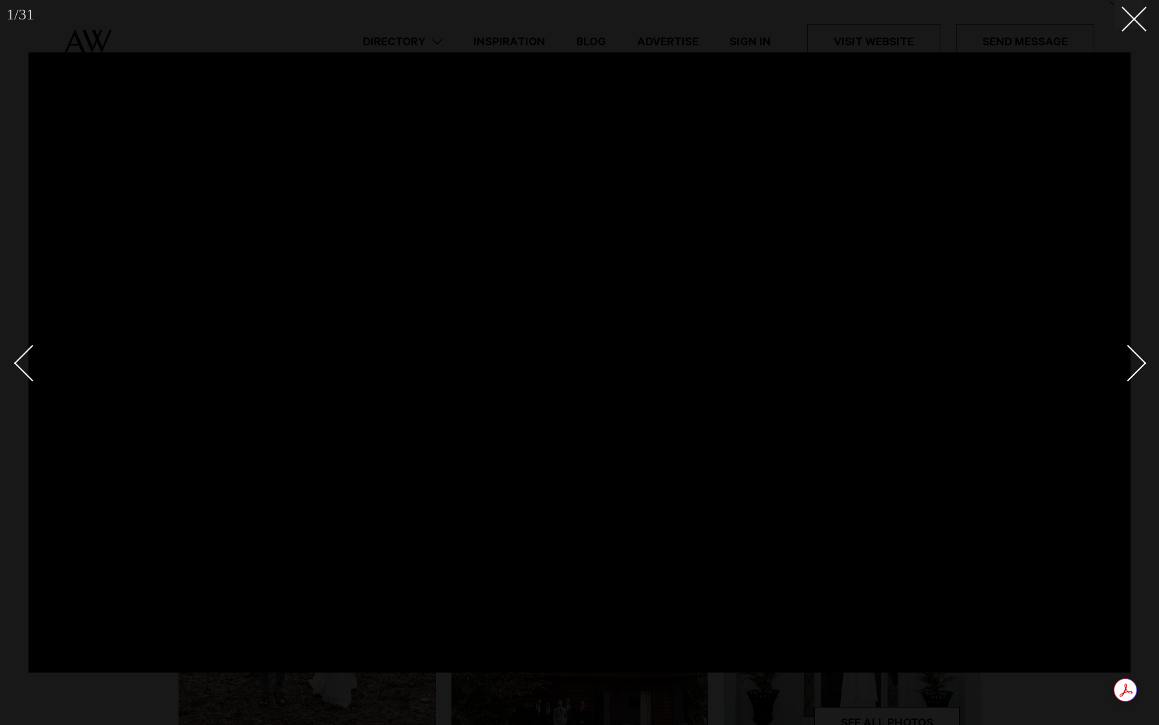
click at [1136, 371] on div "Next slide" at bounding box center [1128, 363] width 37 height 37
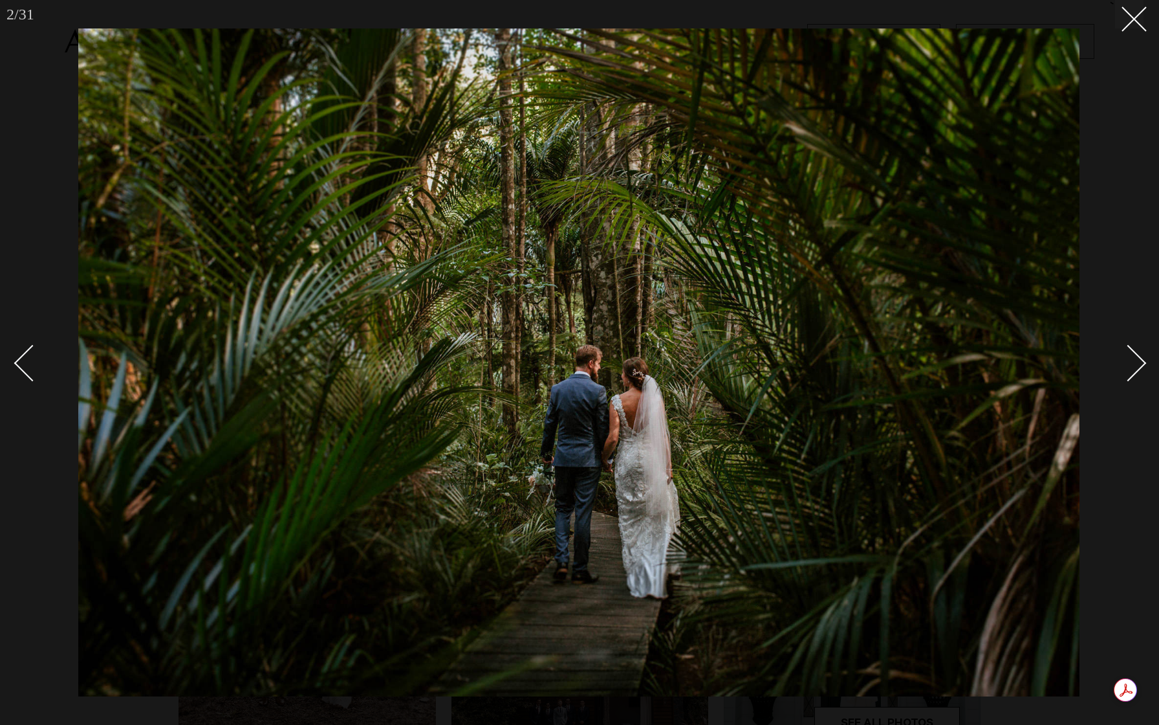
click at [1136, 371] on div "Next slide" at bounding box center [1128, 363] width 37 height 37
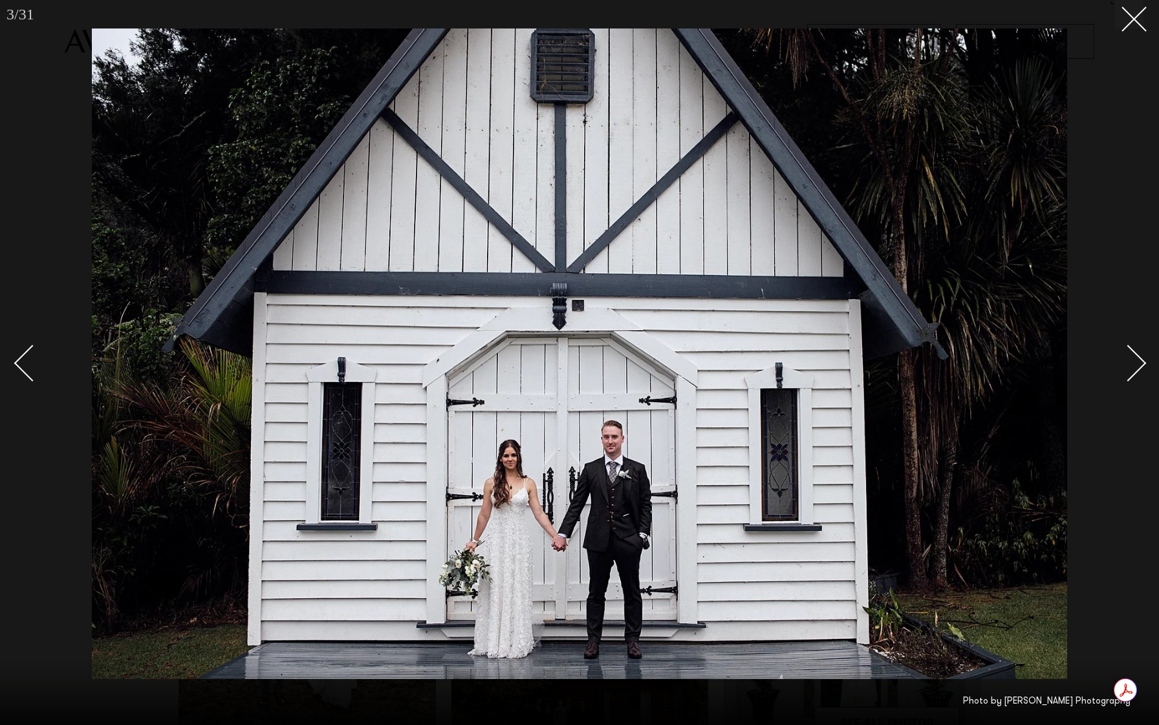
click at [1136, 371] on div "Next slide" at bounding box center [1128, 363] width 37 height 37
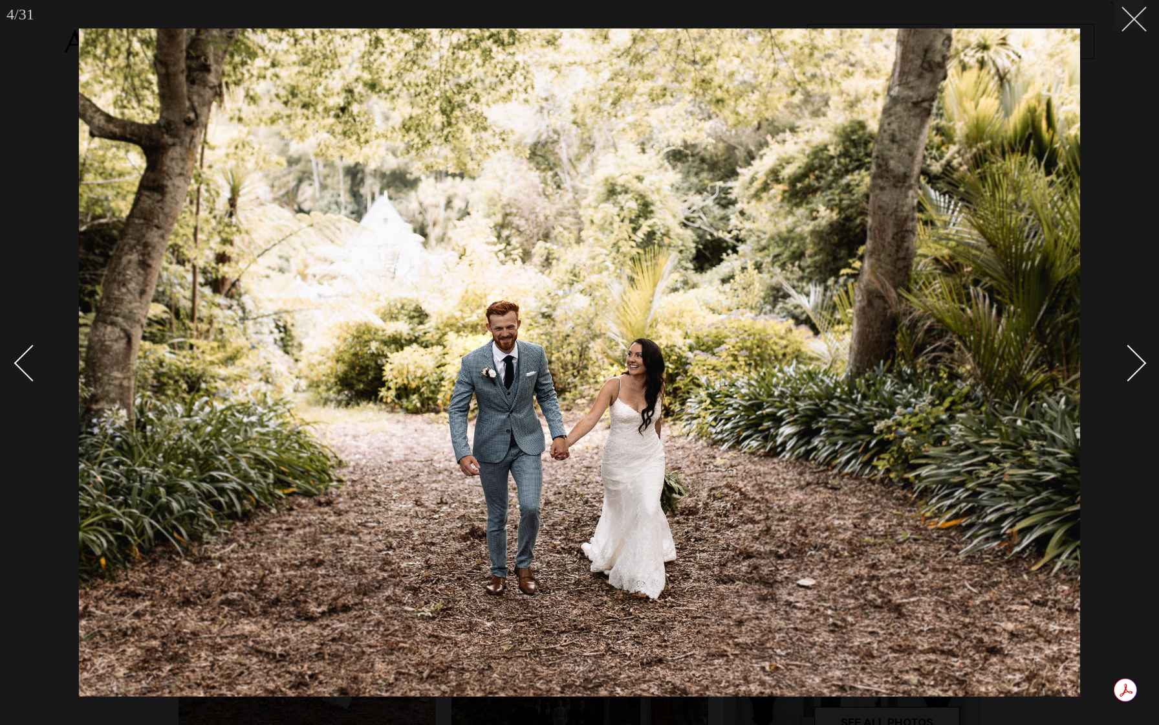
click at [1140, 25] on line at bounding box center [1135, 19] width 24 height 24
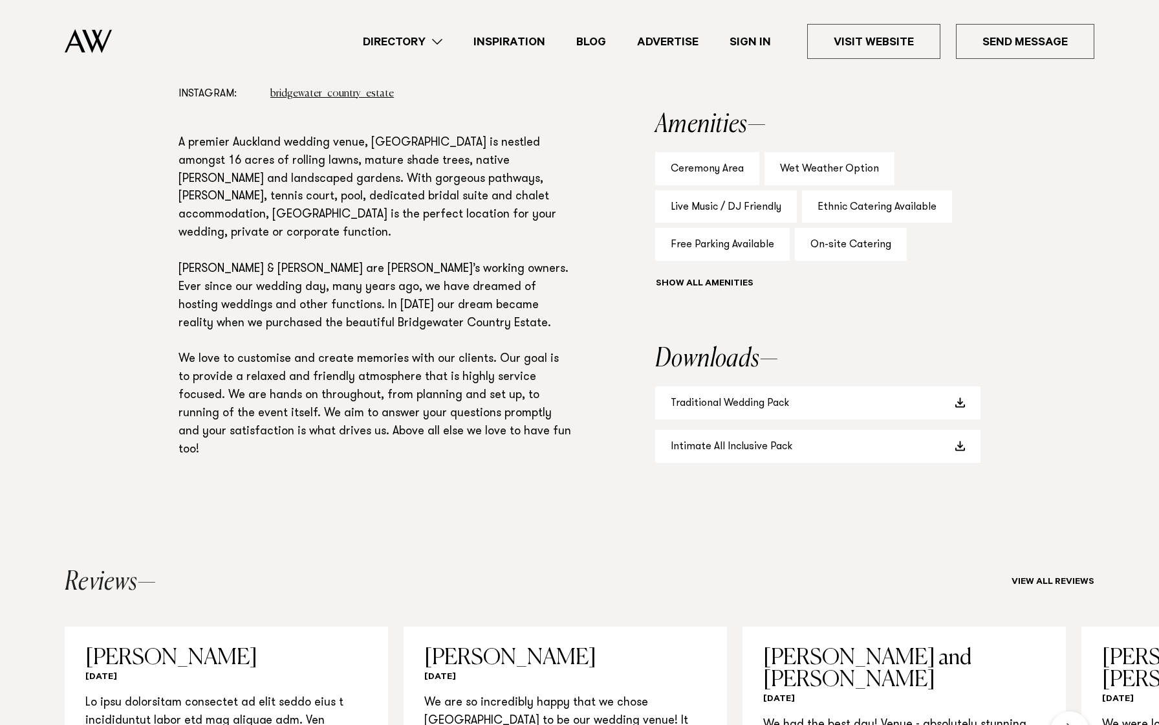
scroll to position [827, 0]
click at [759, 419] on link "Traditional Wedding Pack" at bounding box center [817, 402] width 325 height 33
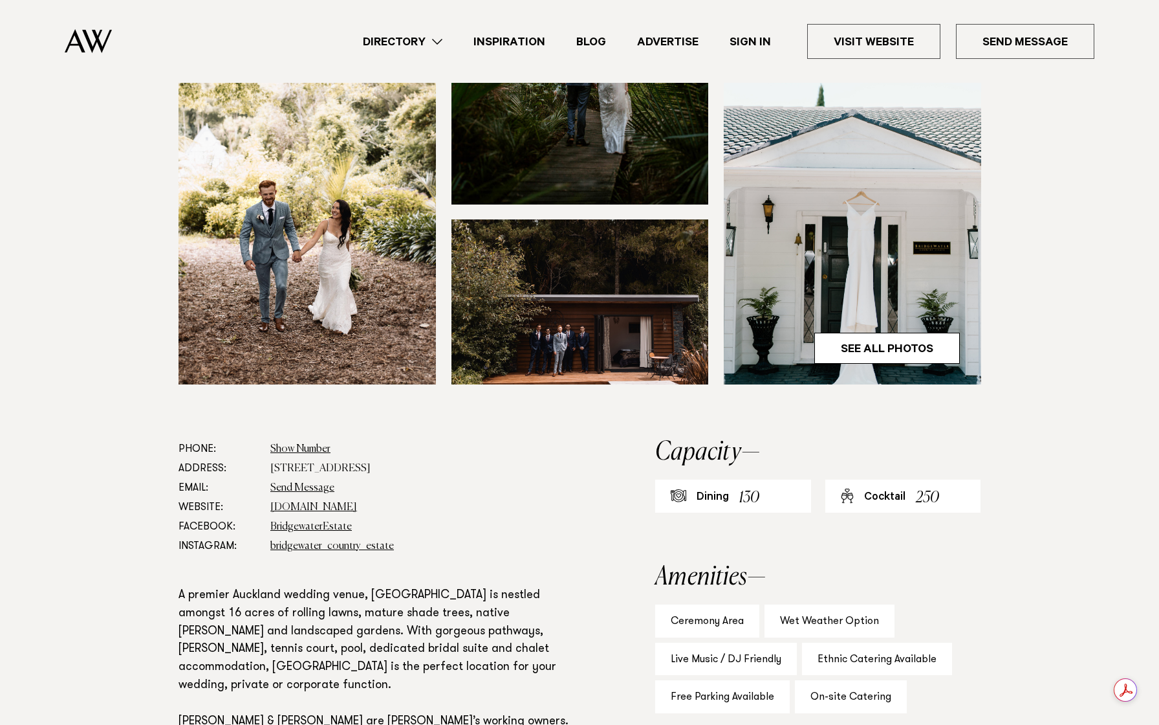
scroll to position [375, 0]
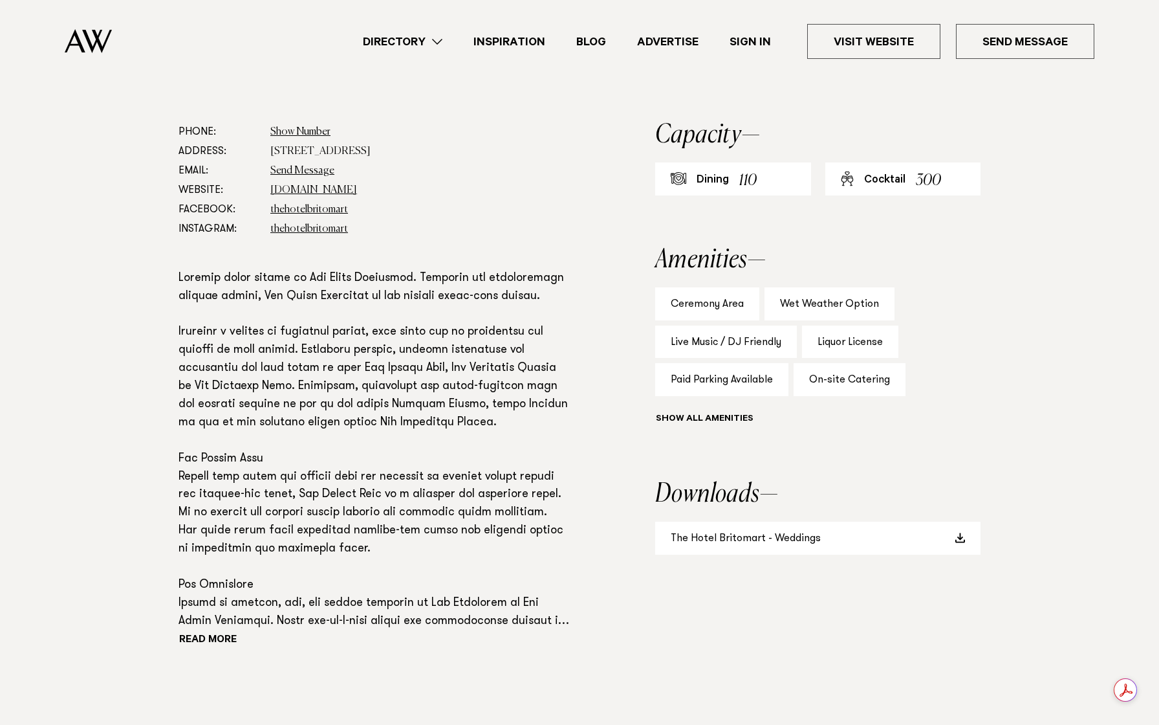
scroll to position [741, 0]
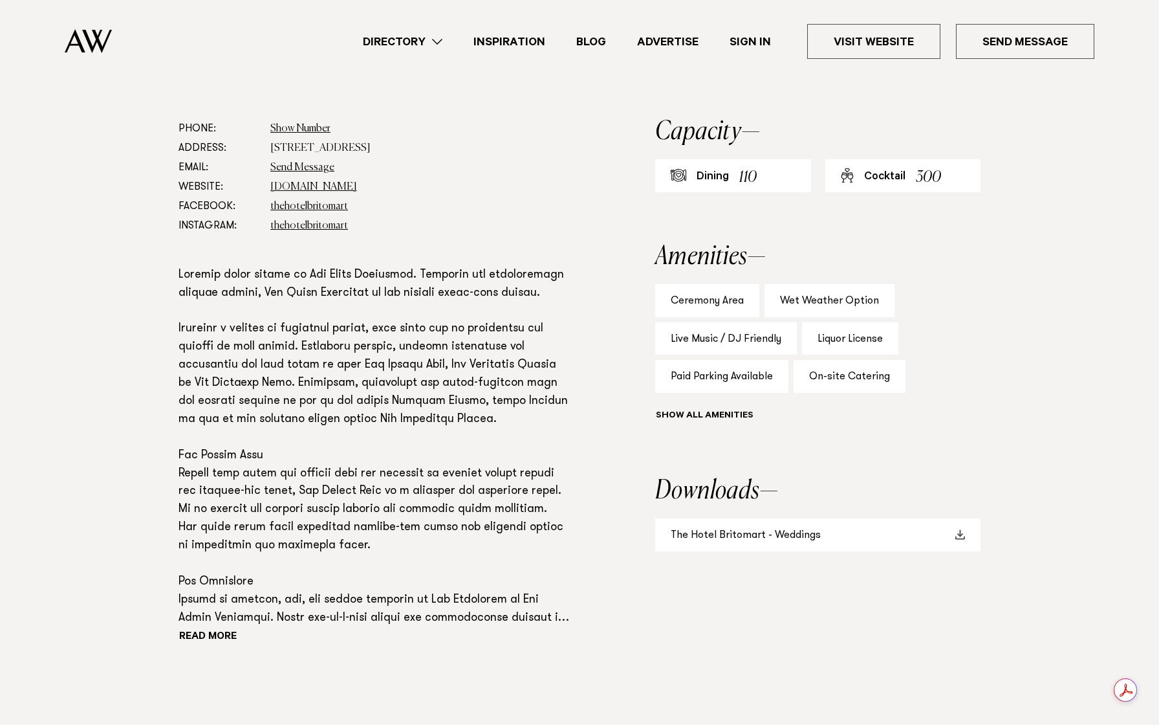
click at [730, 518] on link "The Hotel Britomart - Weddings" at bounding box center [817, 534] width 325 height 33
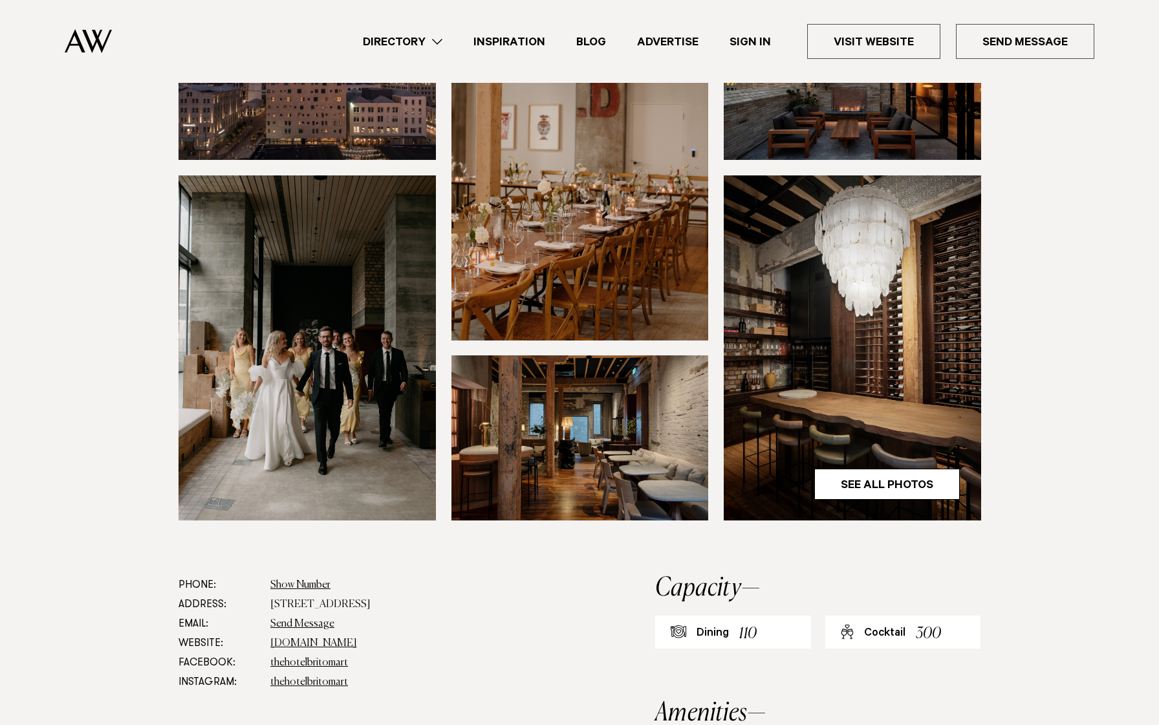
scroll to position [0, 0]
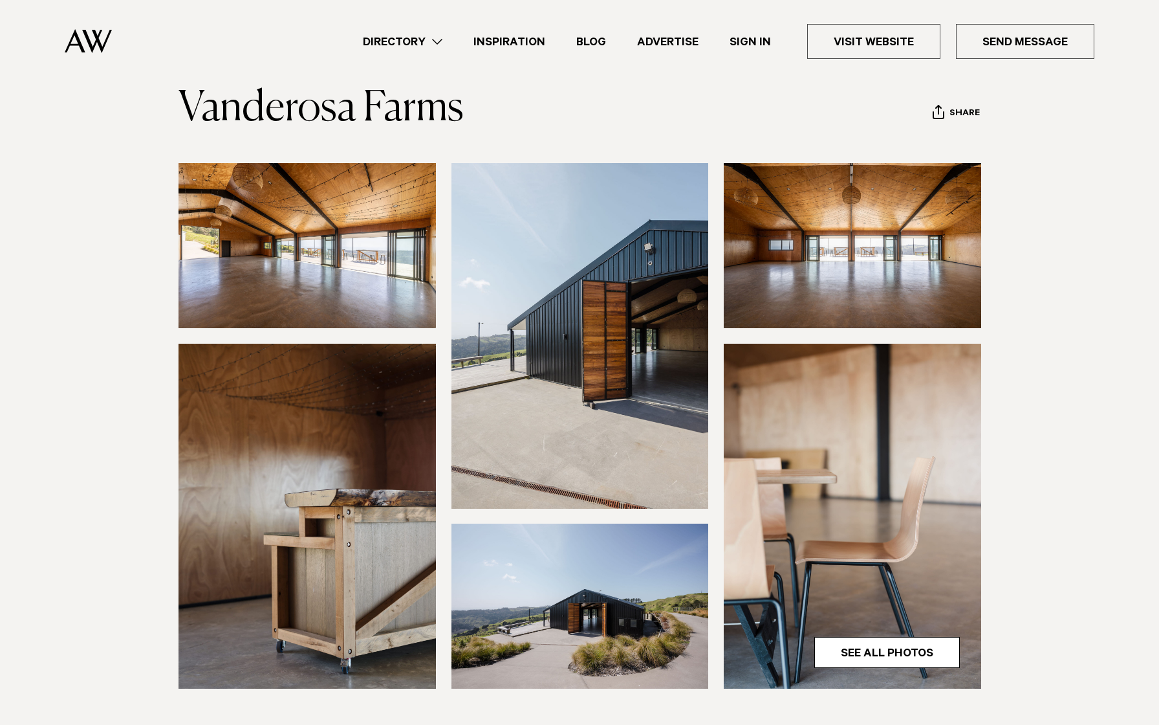
scroll to position [71, 0]
click at [954, 582] on img at bounding box center [853, 515] width 258 height 345
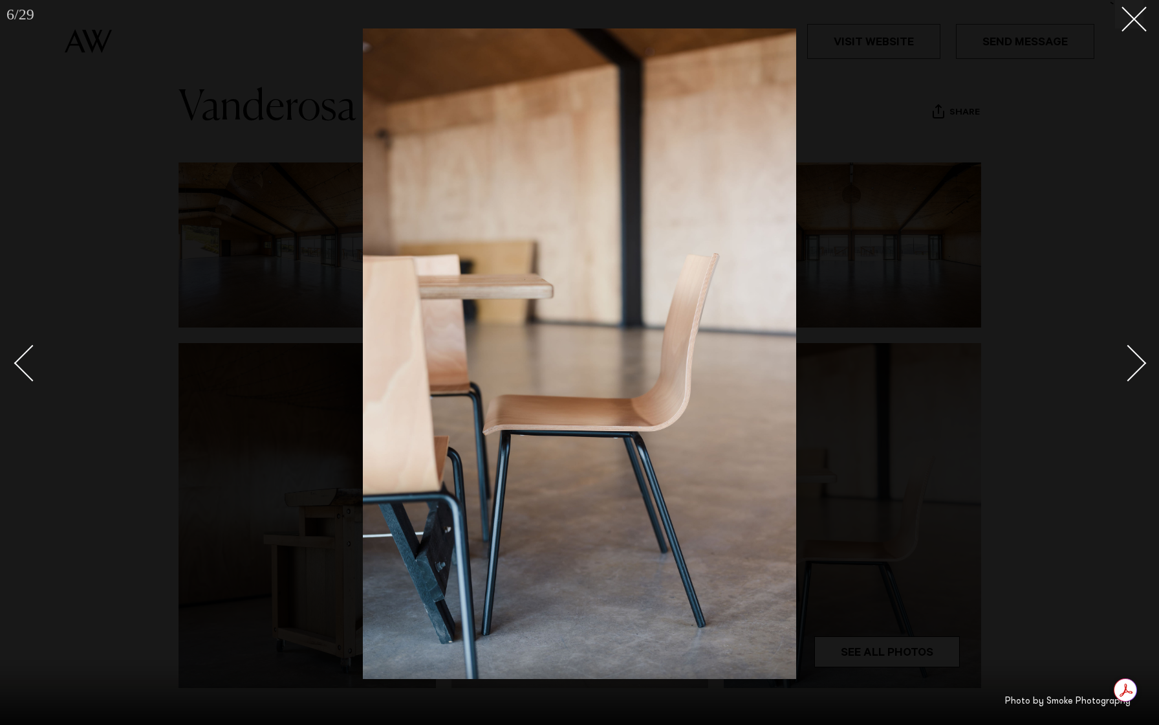
click at [1129, 365] on div "Next slide" at bounding box center [1128, 363] width 37 height 37
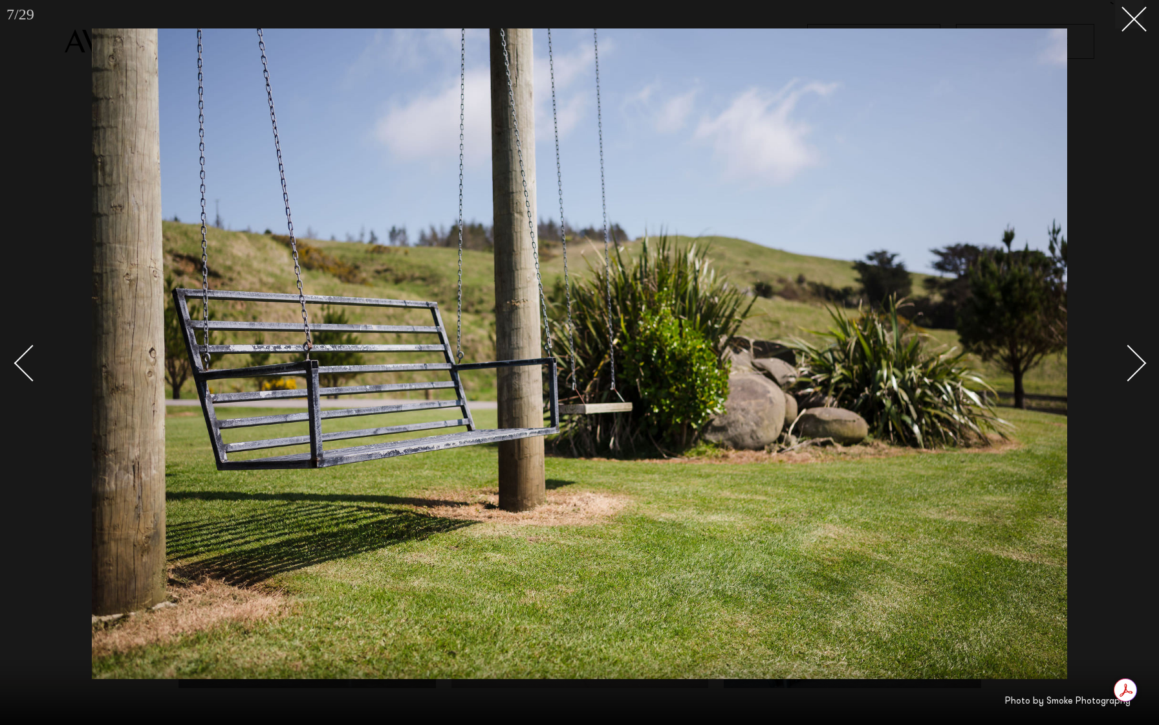
click at [1130, 366] on div "Next slide" at bounding box center [1128, 363] width 37 height 37
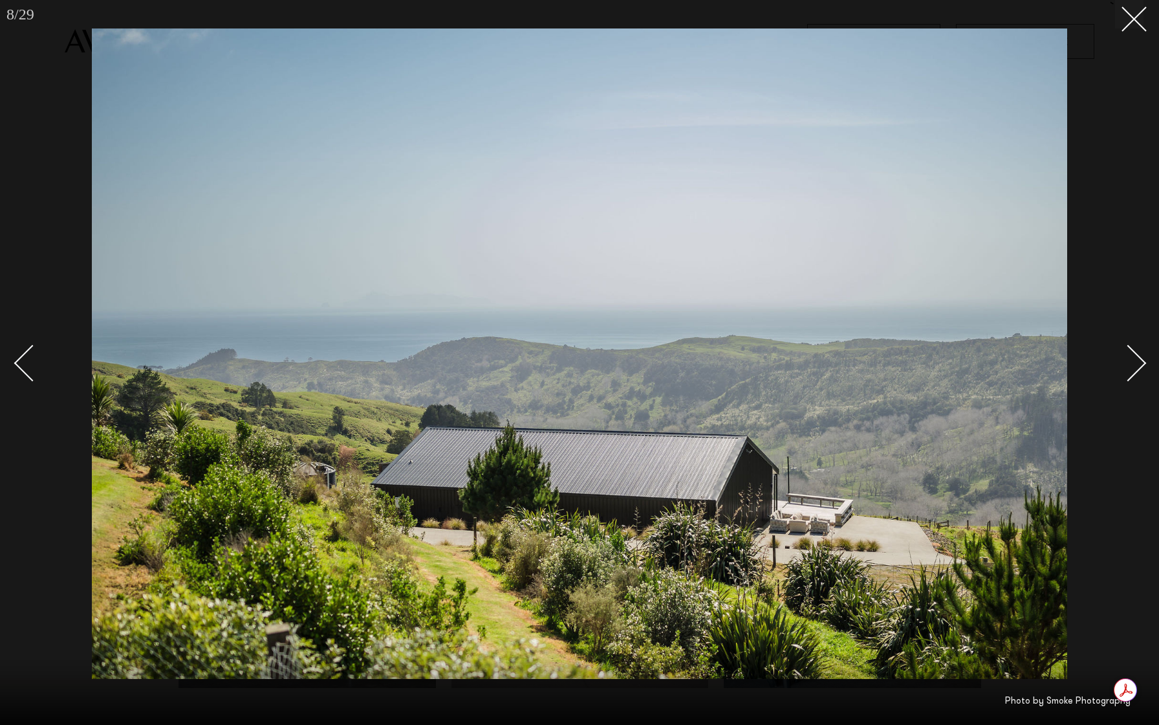
click at [1130, 363] on div "Next slide" at bounding box center [1128, 363] width 37 height 37
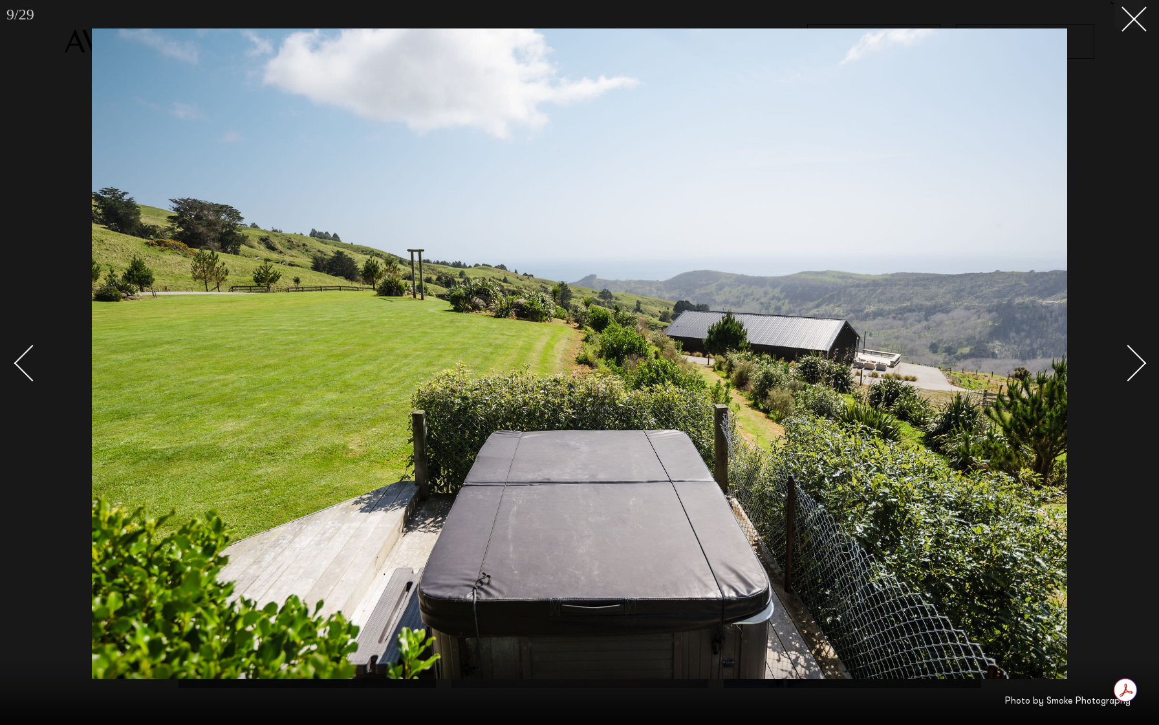
click at [1130, 363] on div "Next slide" at bounding box center [1128, 363] width 37 height 37
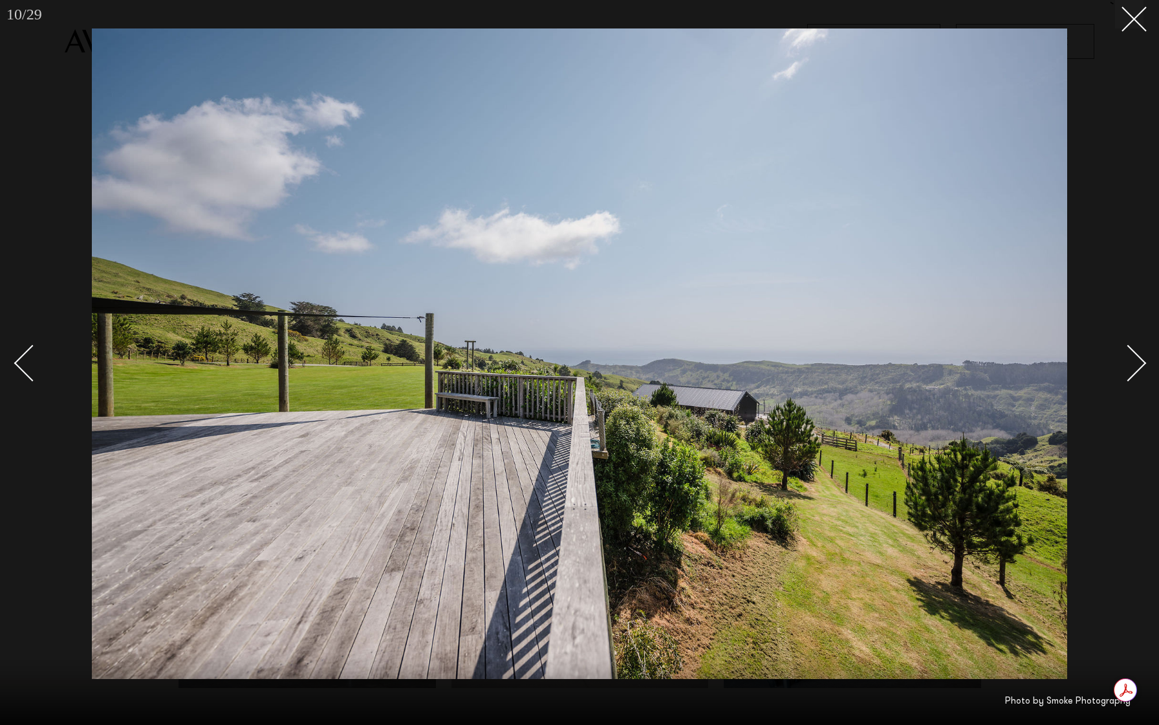
click at [1130, 363] on div "Next slide" at bounding box center [1128, 363] width 37 height 37
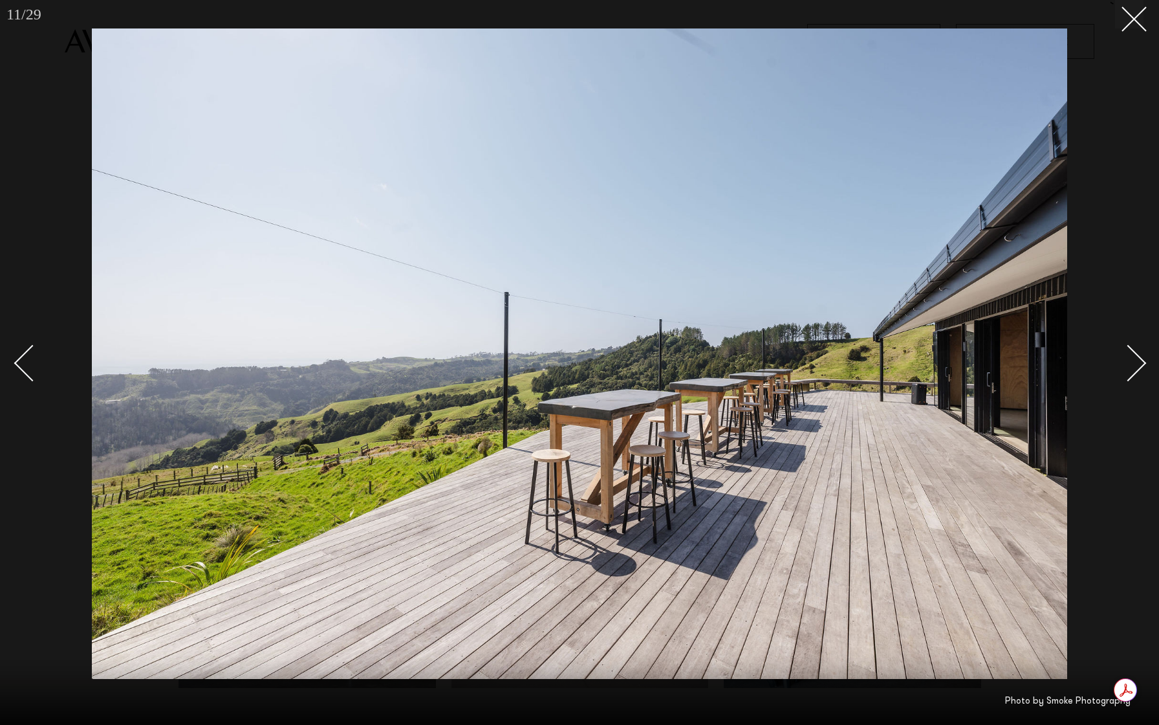
click at [1130, 363] on div "Next slide" at bounding box center [1128, 363] width 37 height 37
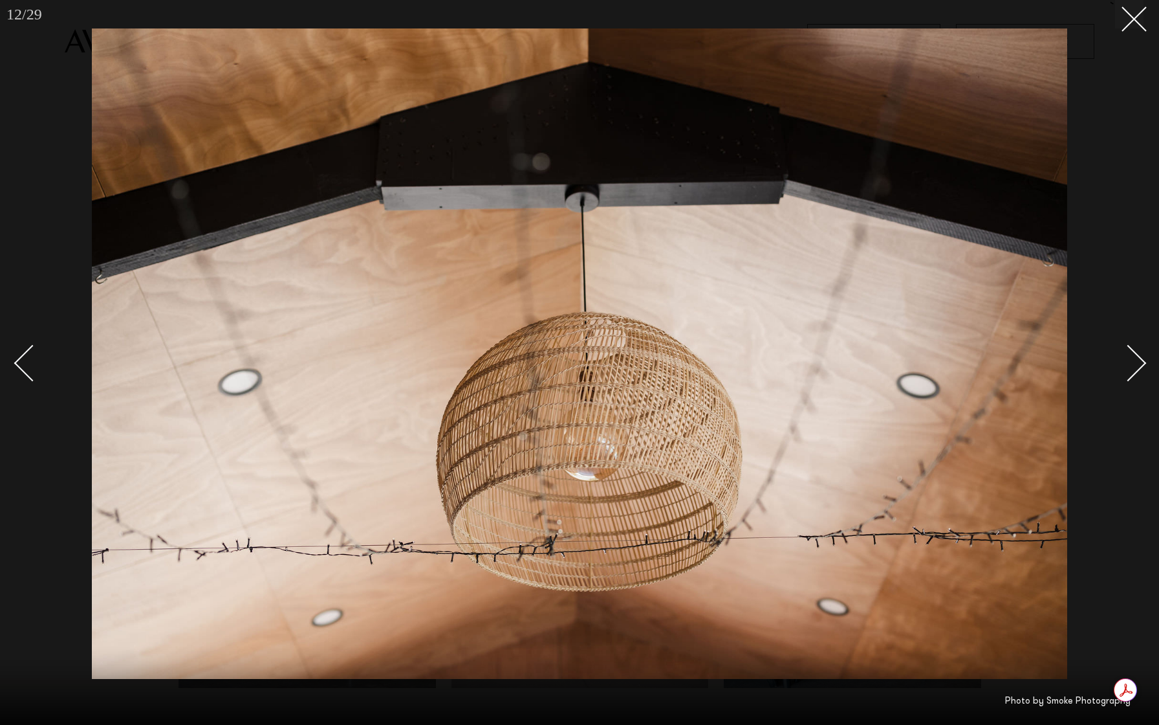
click at [1130, 363] on div "Next slide" at bounding box center [1128, 363] width 37 height 37
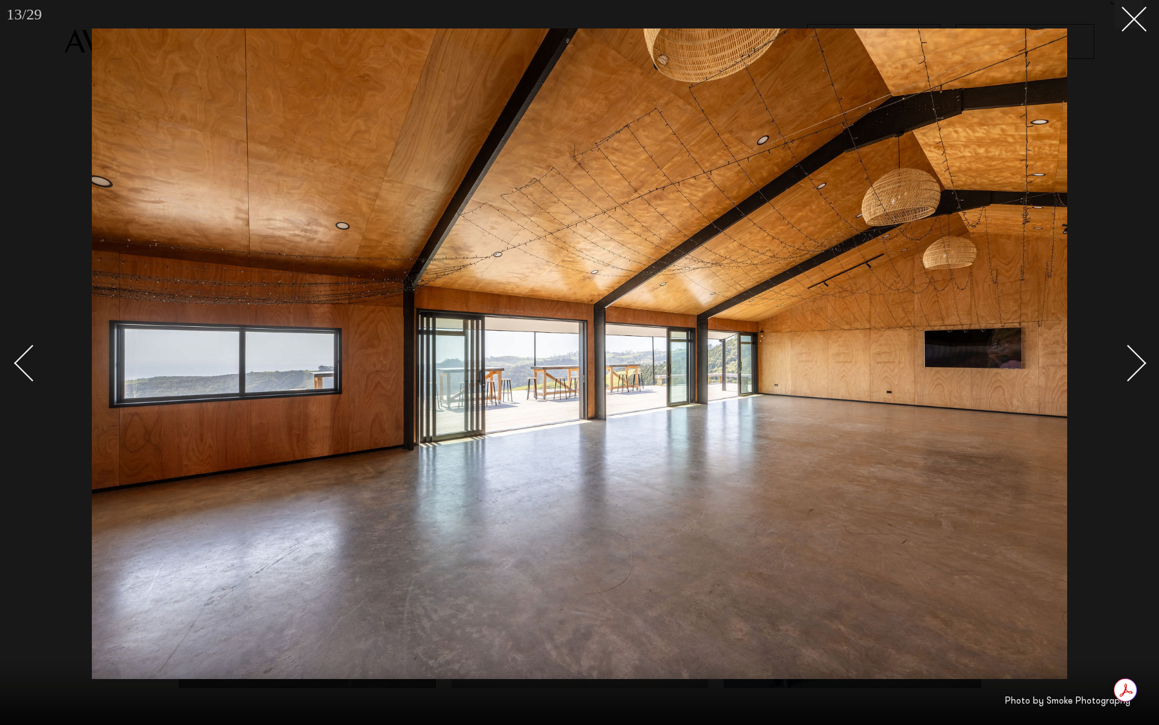
click at [1130, 363] on div "Next slide" at bounding box center [1128, 363] width 37 height 37
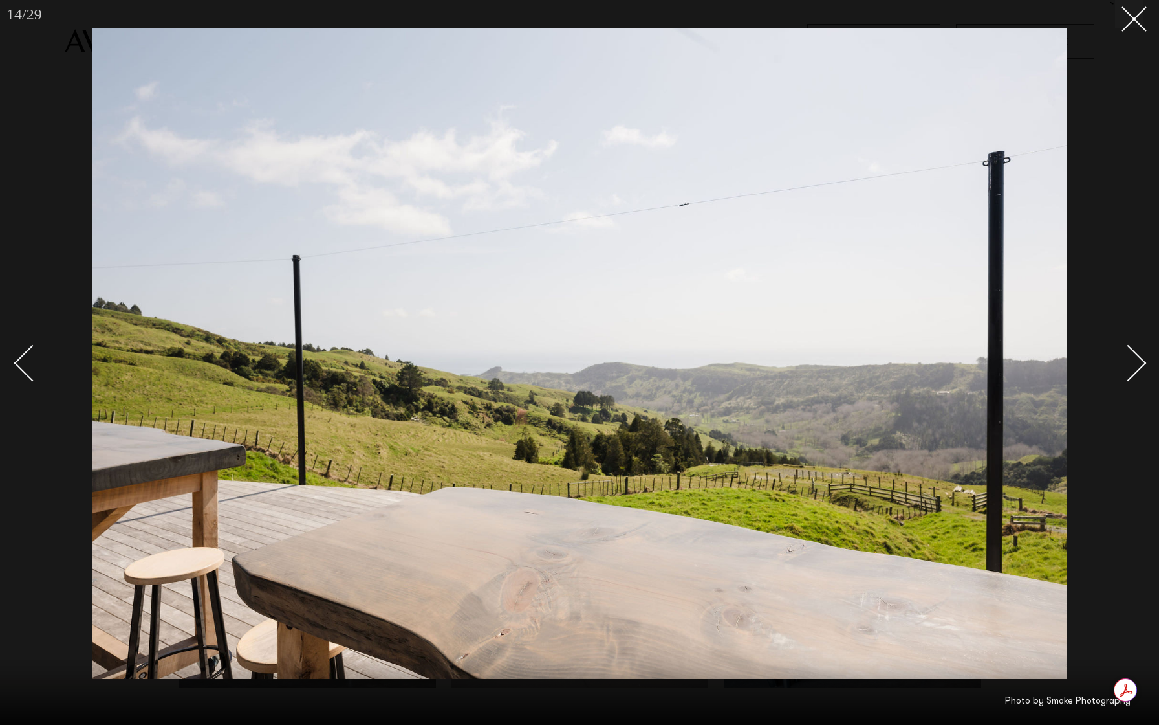
click at [1130, 363] on div "Next slide" at bounding box center [1128, 363] width 37 height 37
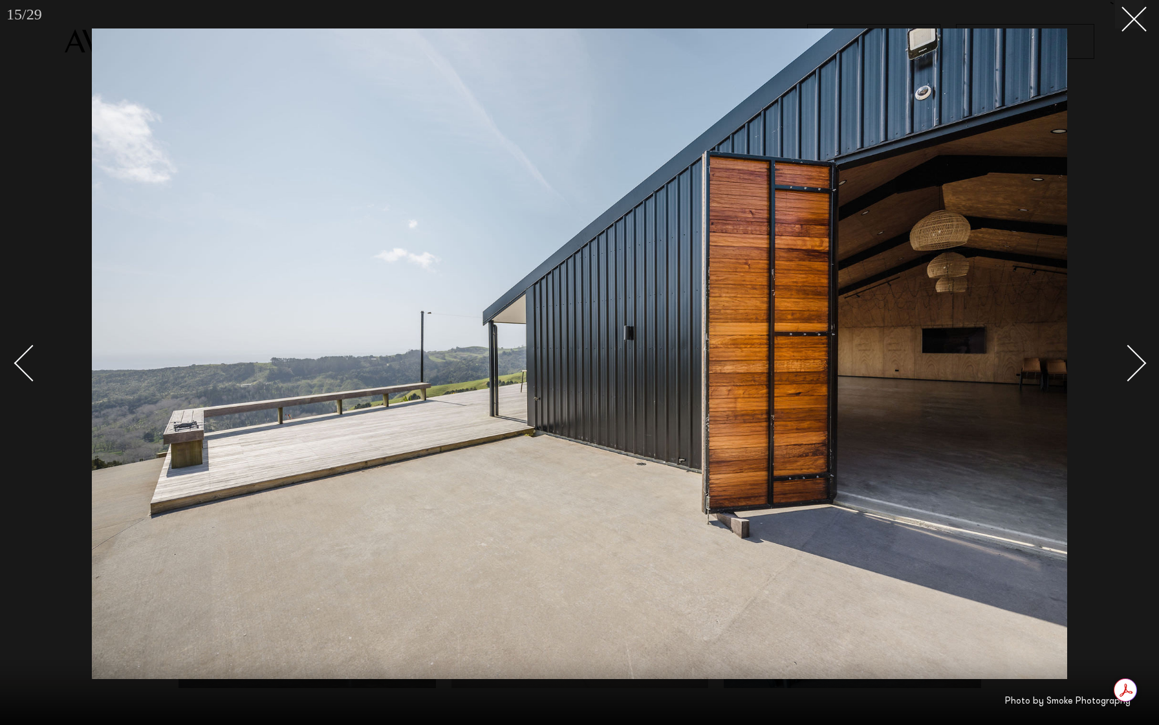
click at [1130, 363] on div "Next slide" at bounding box center [1128, 363] width 37 height 37
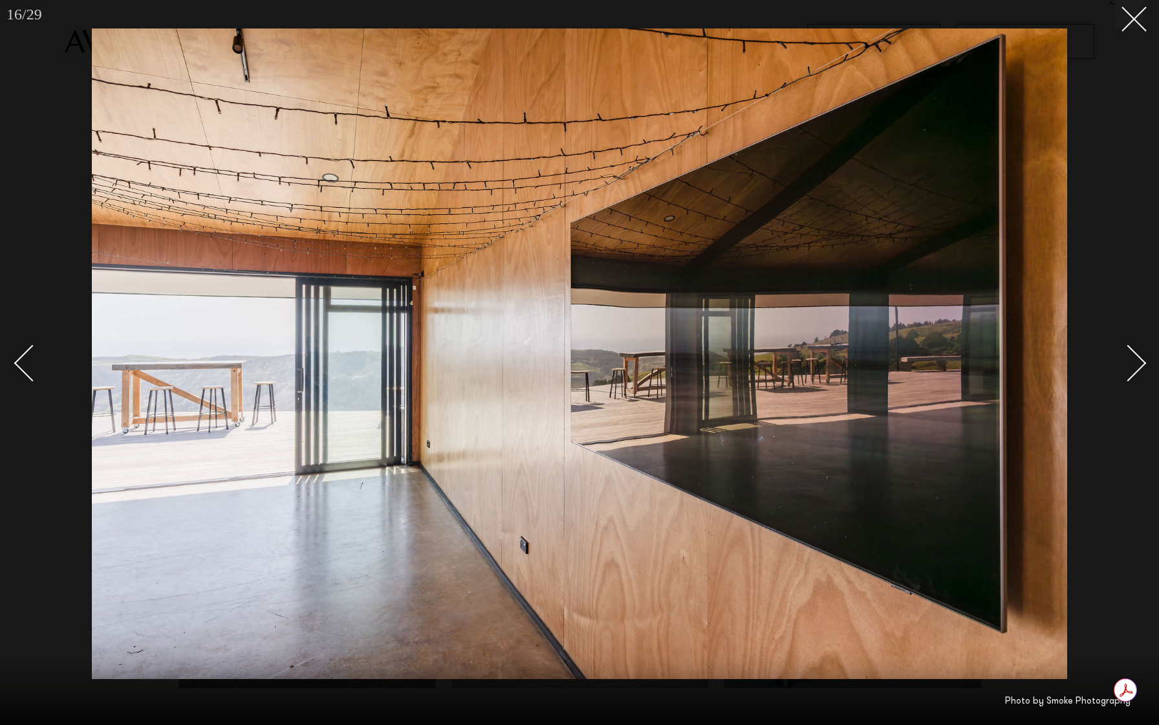
click at [1130, 363] on div "Next slide" at bounding box center [1128, 363] width 37 height 37
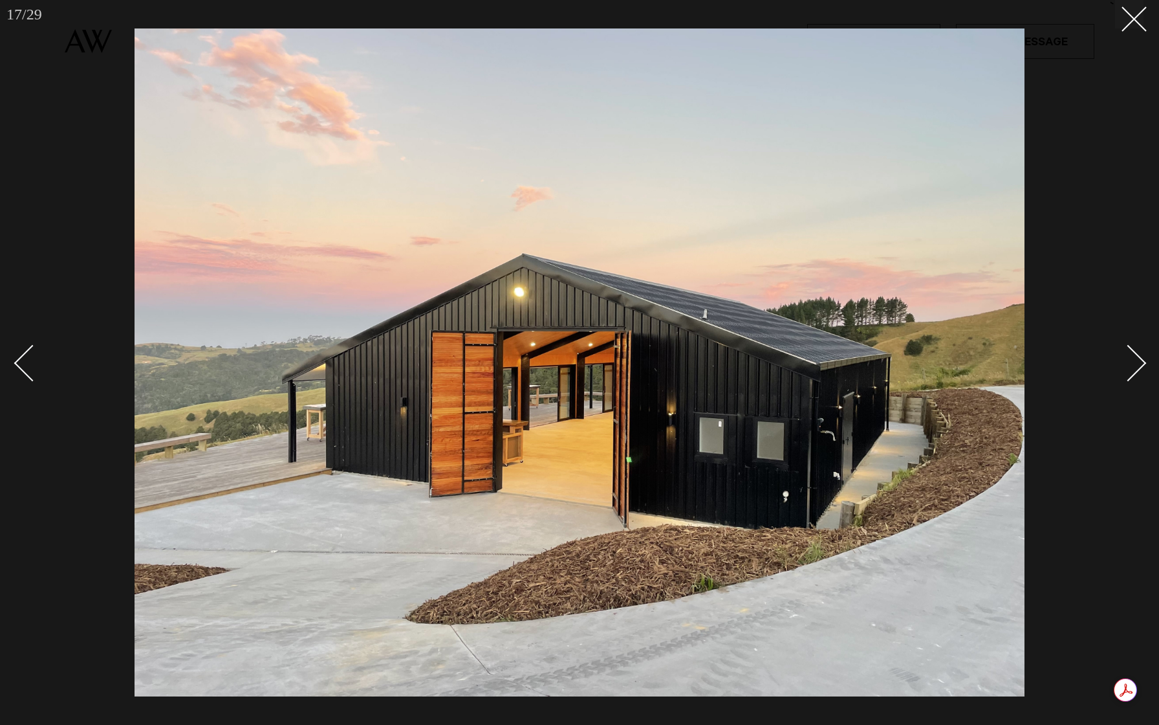
click at [1130, 363] on div "Next slide" at bounding box center [1128, 363] width 37 height 37
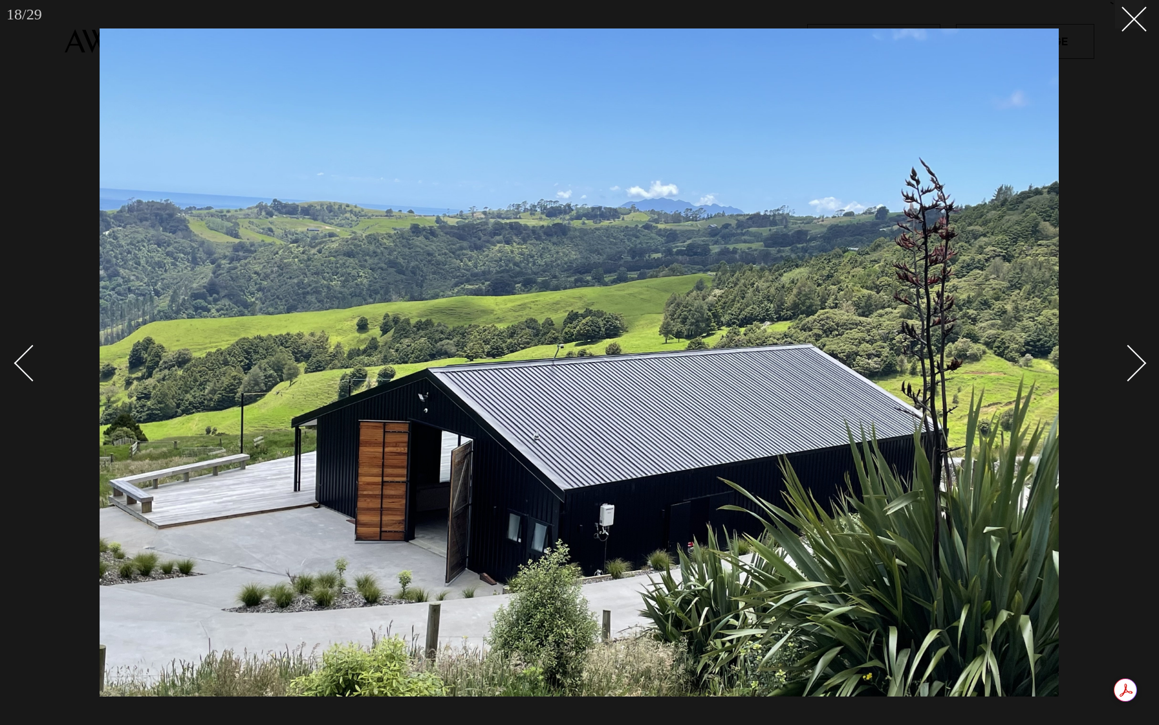
click at [1130, 363] on div "Next slide" at bounding box center [1128, 363] width 37 height 37
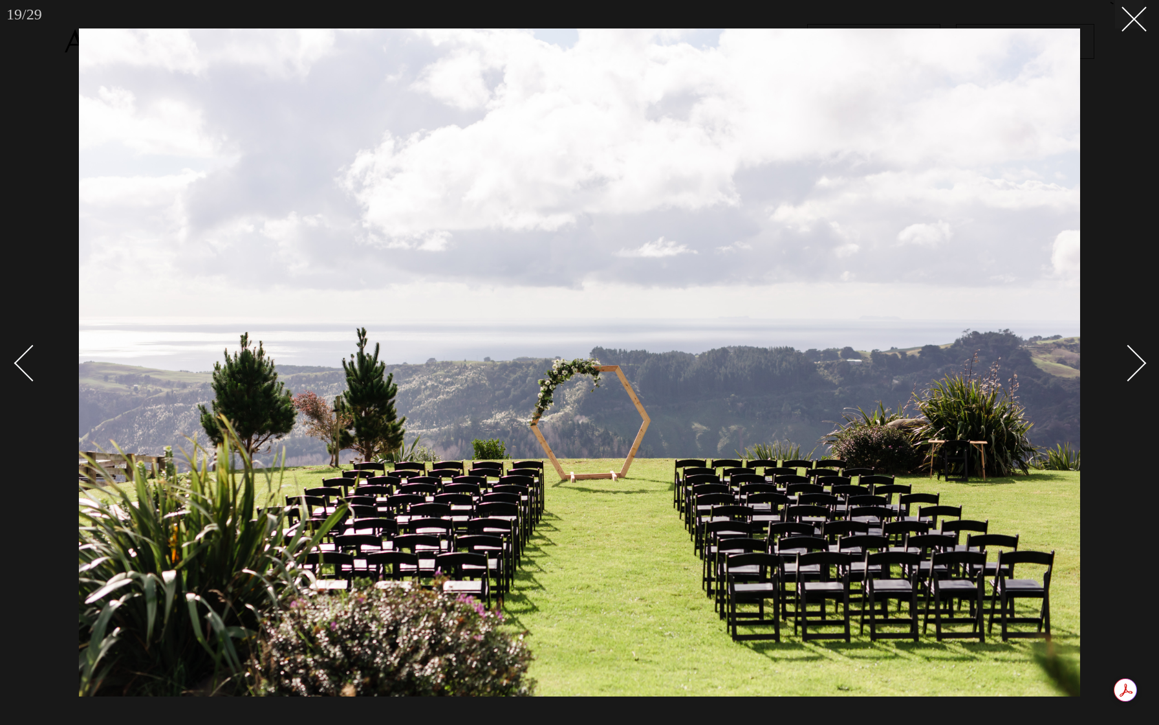
click at [1130, 363] on div "Next slide" at bounding box center [1128, 363] width 37 height 37
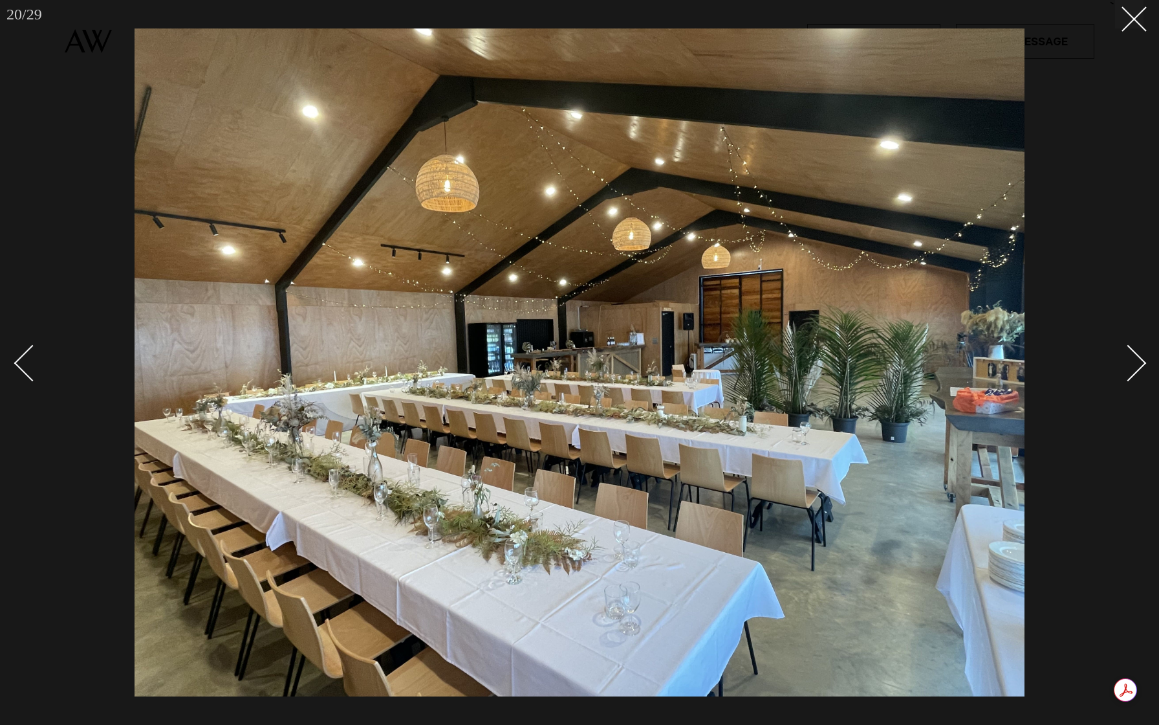
click at [1130, 363] on div "Next slide" at bounding box center [1128, 363] width 37 height 37
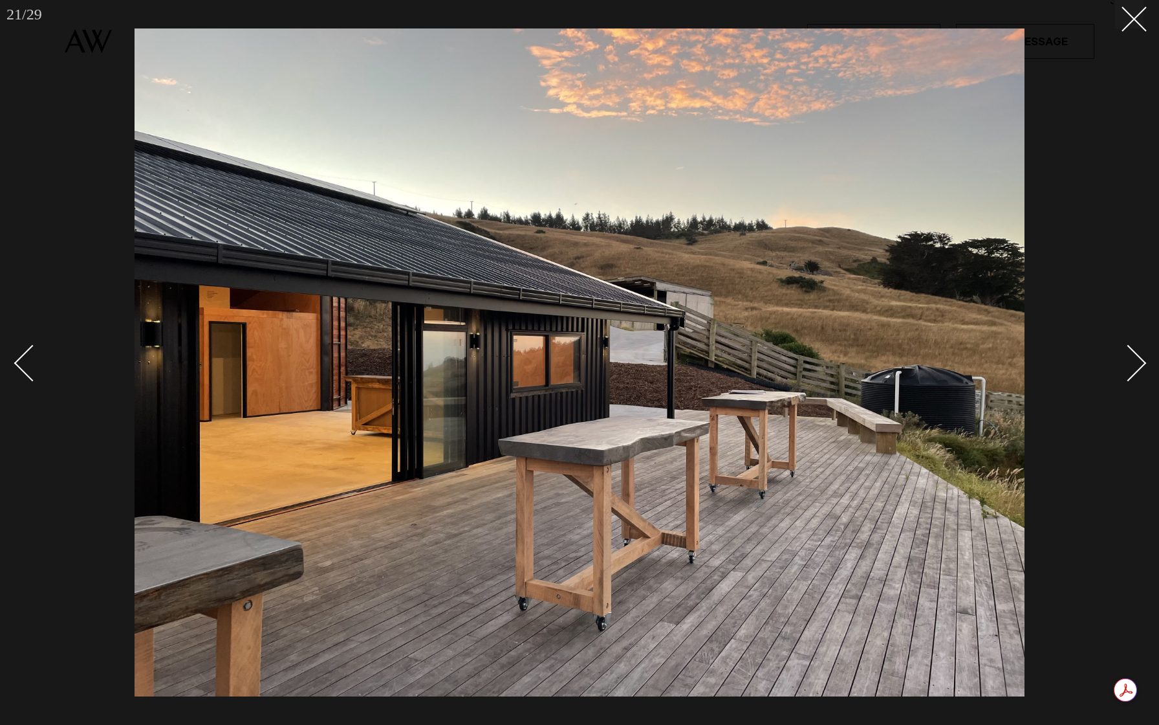
click at [1130, 363] on div "Next slide" at bounding box center [1128, 363] width 37 height 37
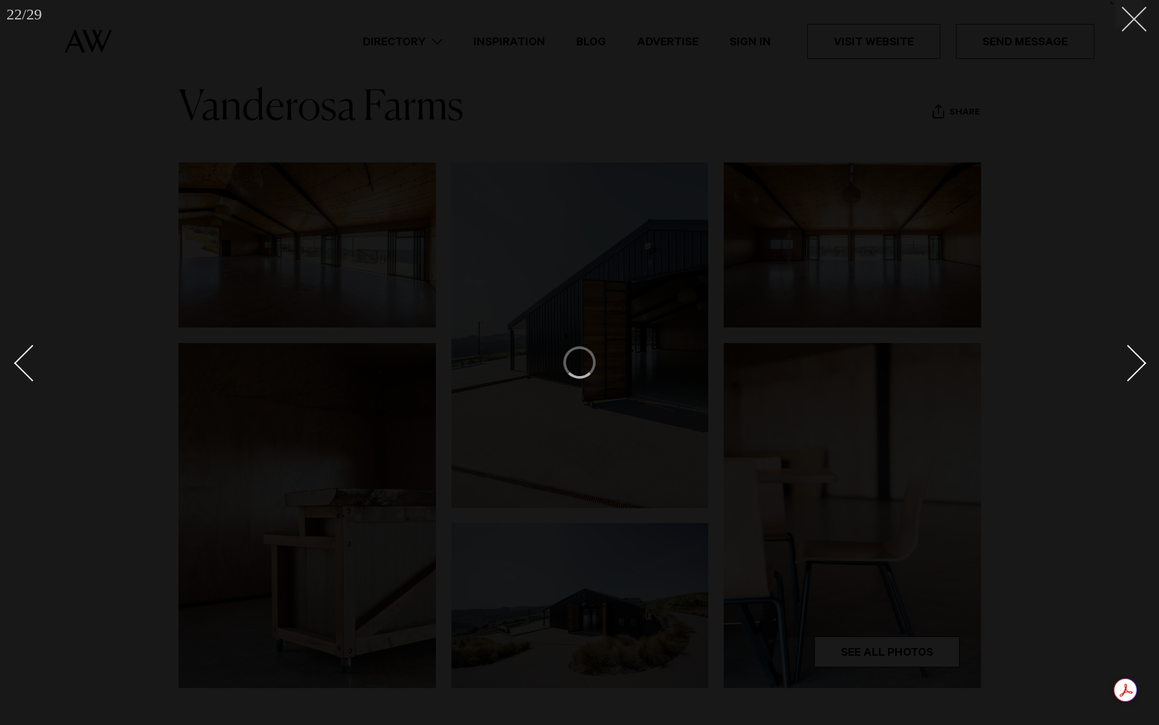
click at [1141, 10] on button at bounding box center [1129, 14] width 28 height 28
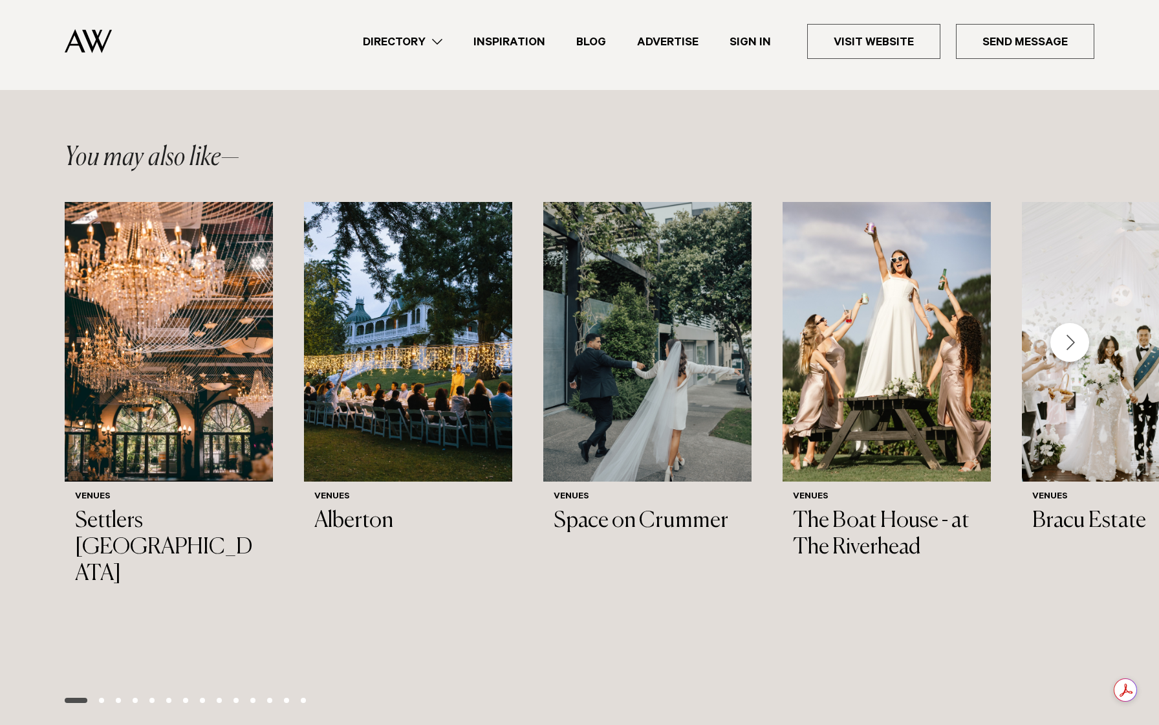
scroll to position [1362, 0]
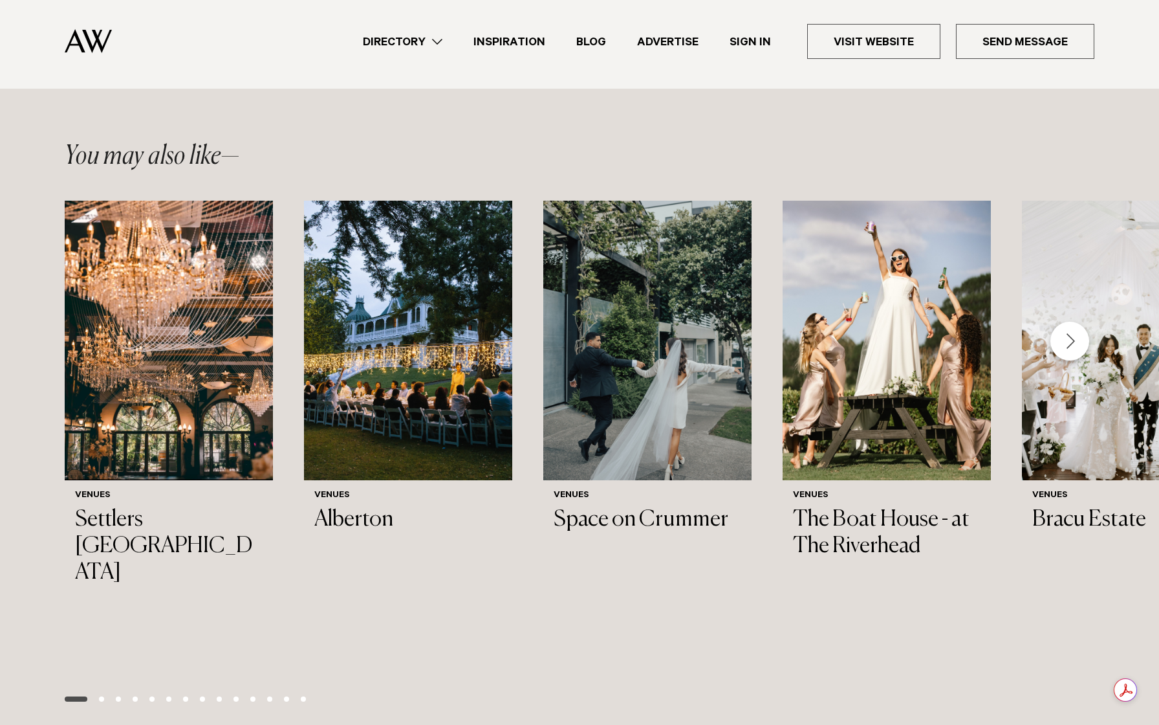
click at [1077, 353] on div "Next slide" at bounding box center [1070, 341] width 39 height 39
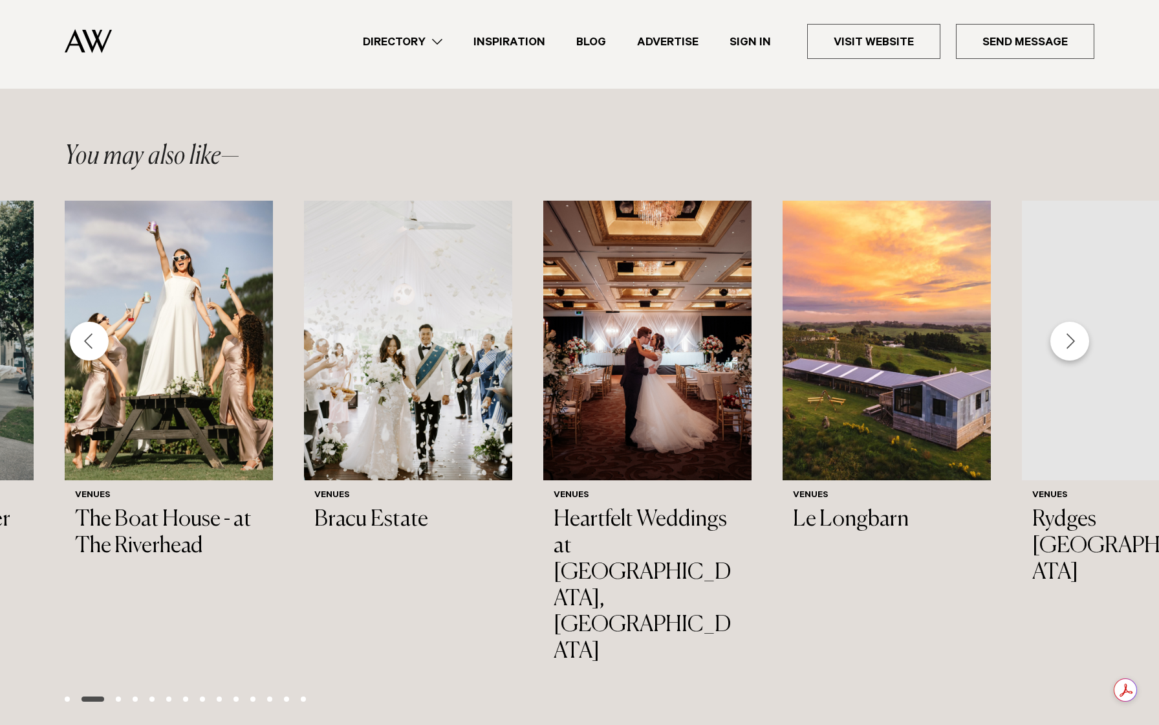
click at [1077, 352] on div "Next slide" at bounding box center [1070, 341] width 39 height 39
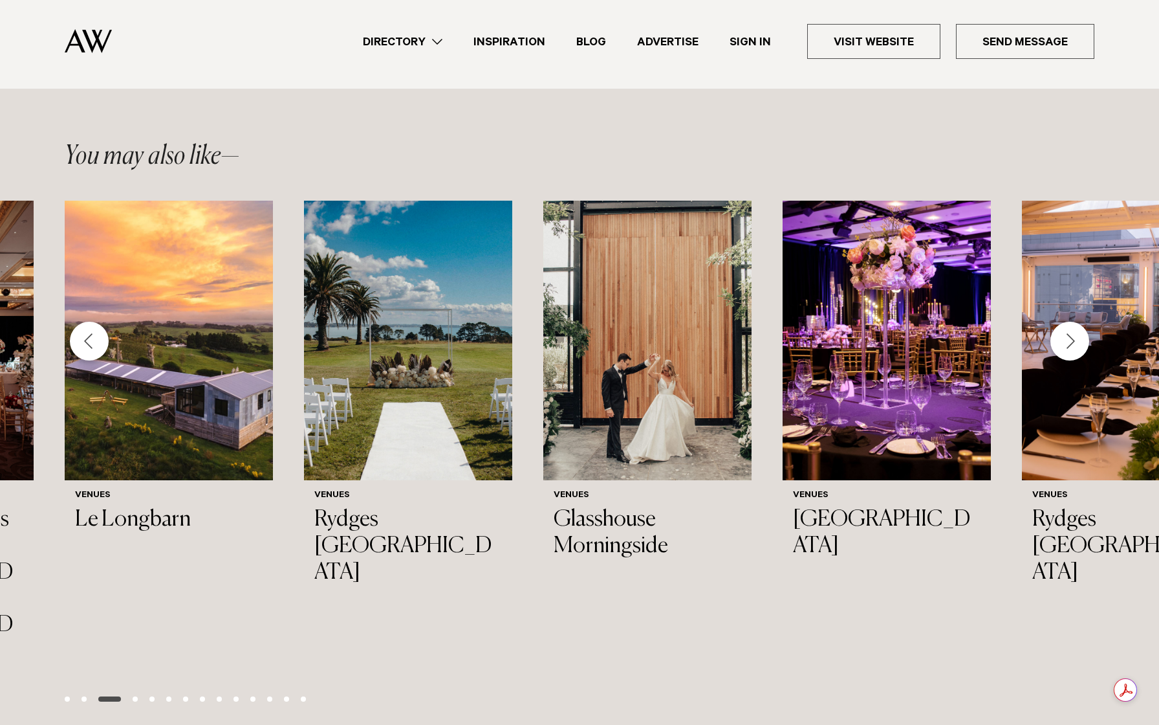
click at [1077, 352] on div "Next slide" at bounding box center [1070, 341] width 39 height 39
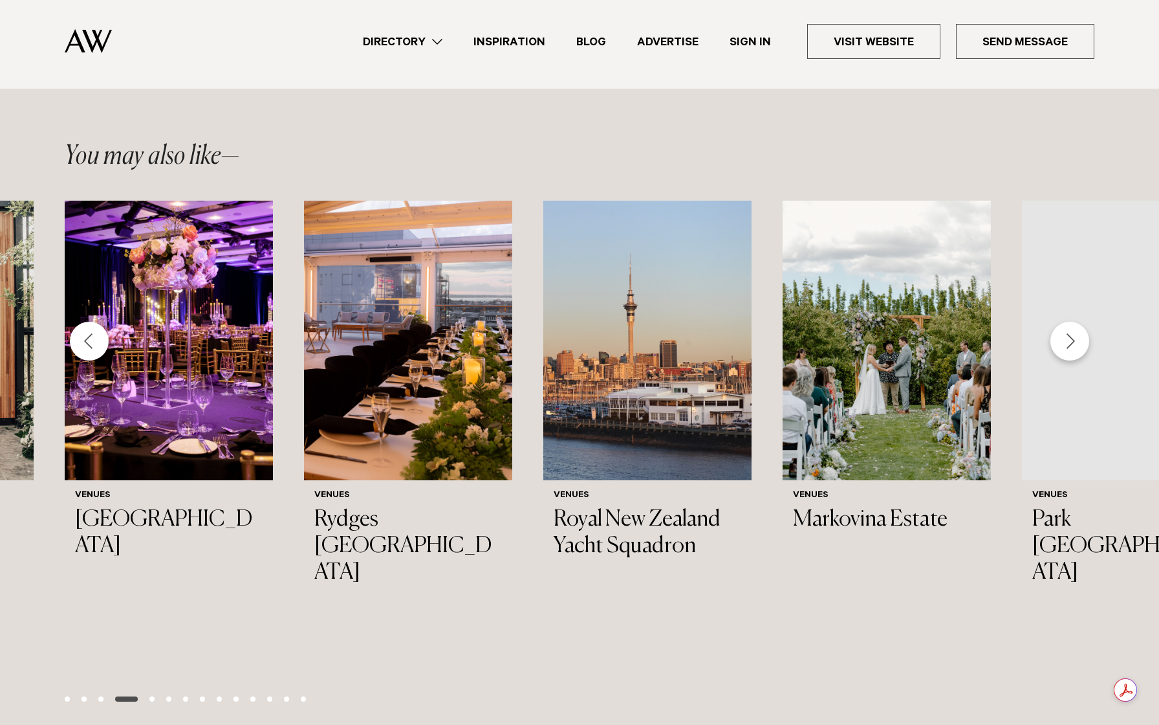
click at [1077, 352] on div "Next slide" at bounding box center [1070, 341] width 39 height 39
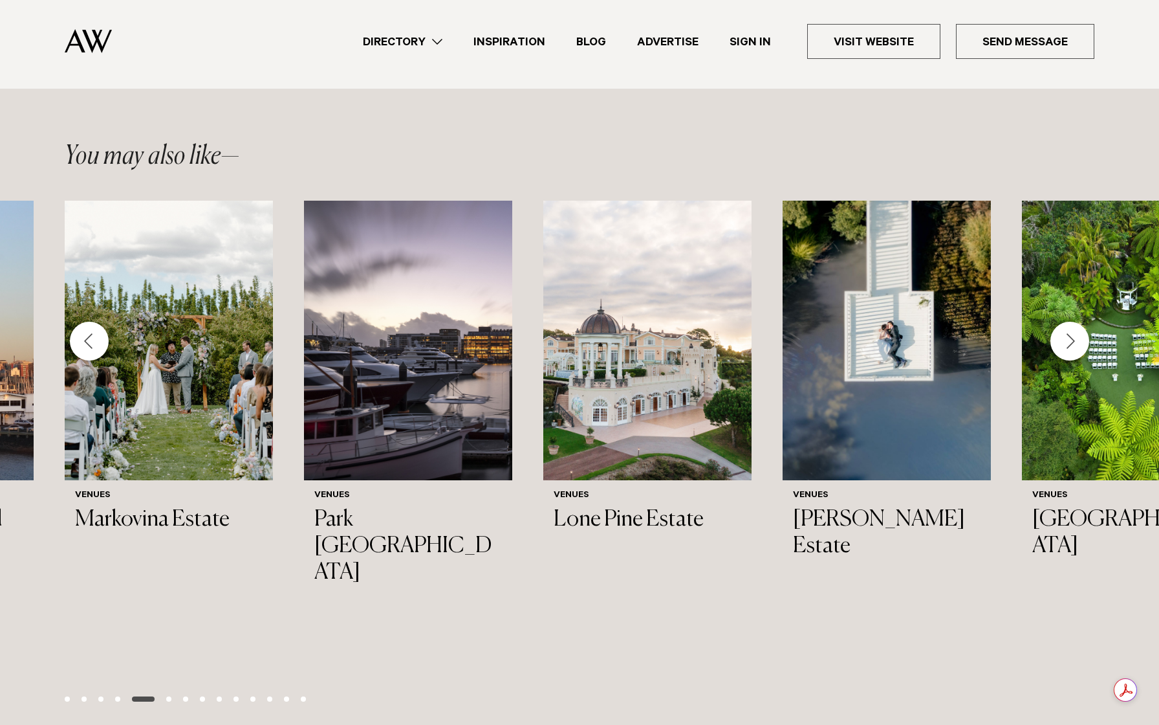
click at [1077, 352] on div "Next slide" at bounding box center [1070, 341] width 39 height 39
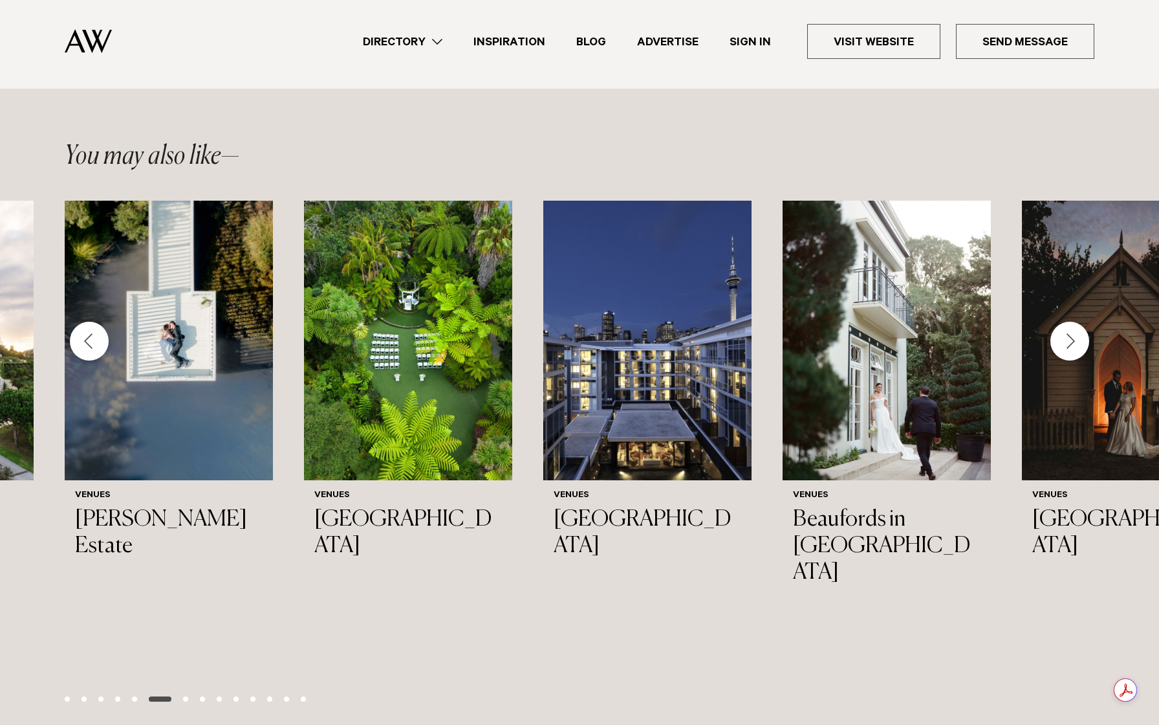
click at [1077, 352] on div "Next slide" at bounding box center [1070, 341] width 39 height 39
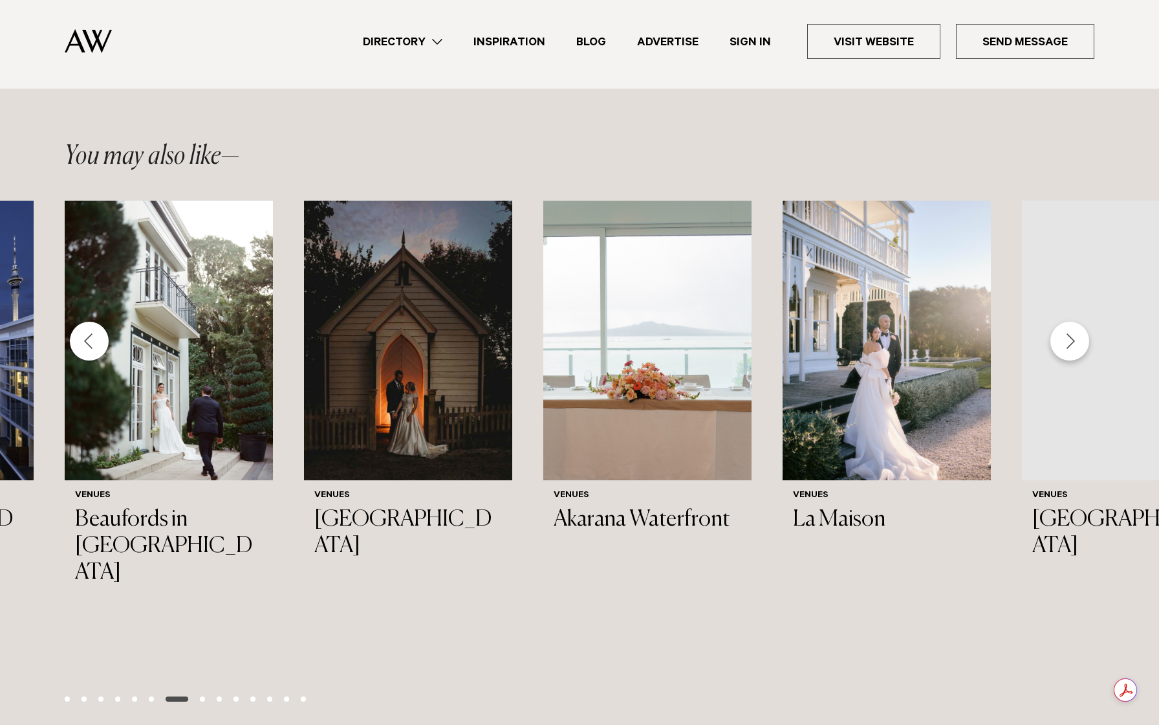
click at [1077, 352] on div "Next slide" at bounding box center [1070, 341] width 39 height 39
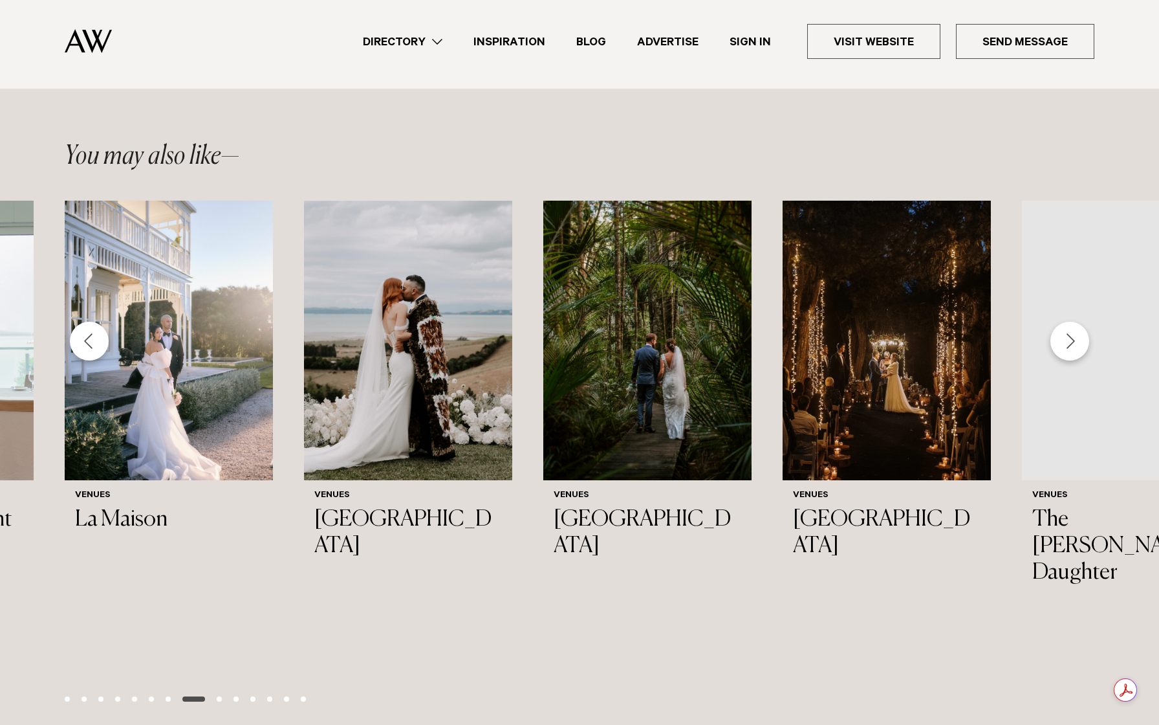
click at [1077, 352] on div "Next slide" at bounding box center [1070, 341] width 39 height 39
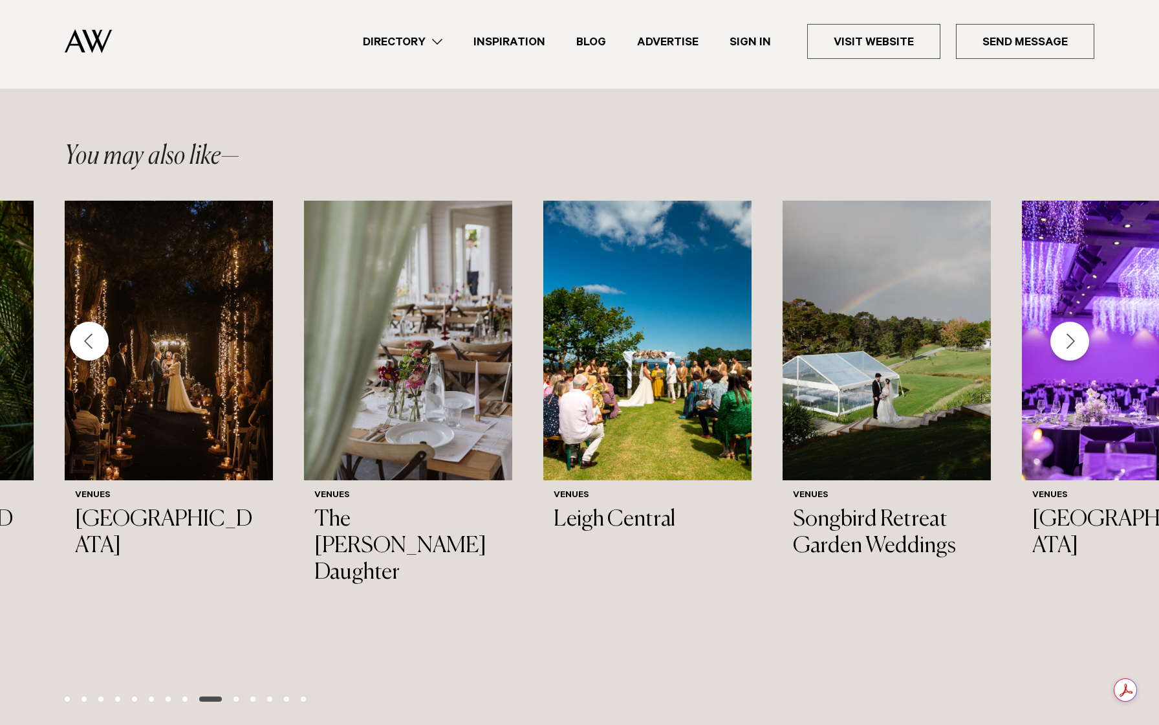
click at [1077, 352] on div "Next slide" at bounding box center [1070, 341] width 39 height 39
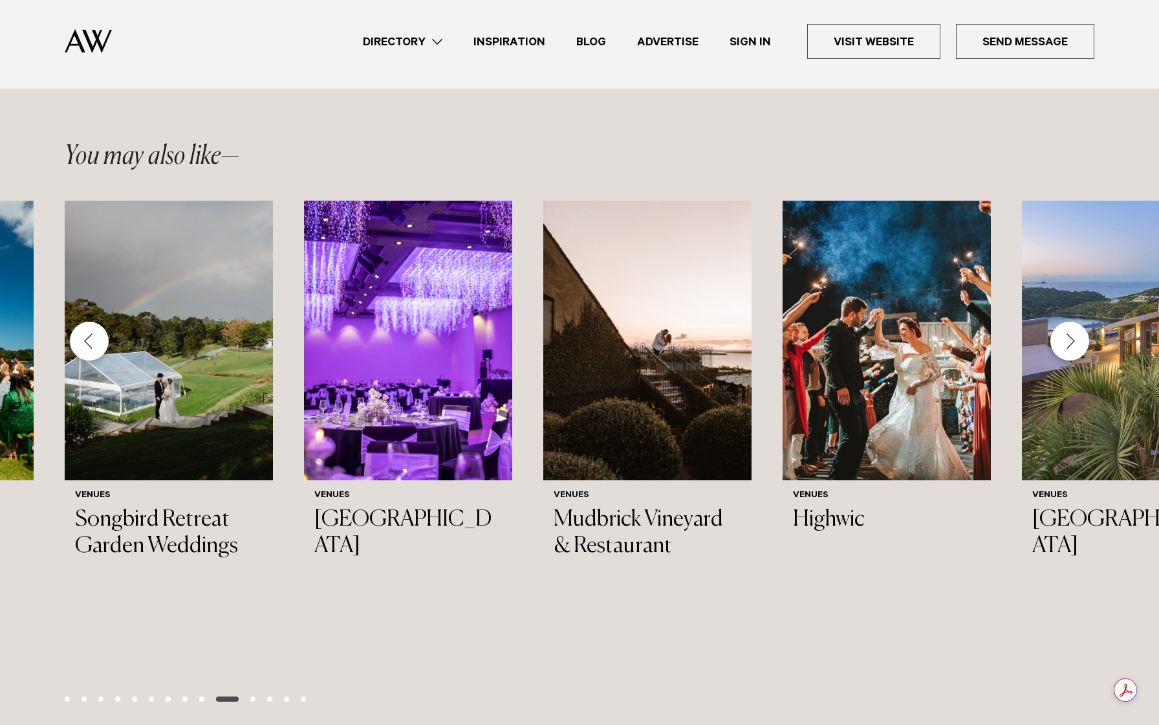
click at [1077, 352] on div "Next slide" at bounding box center [1070, 341] width 39 height 39
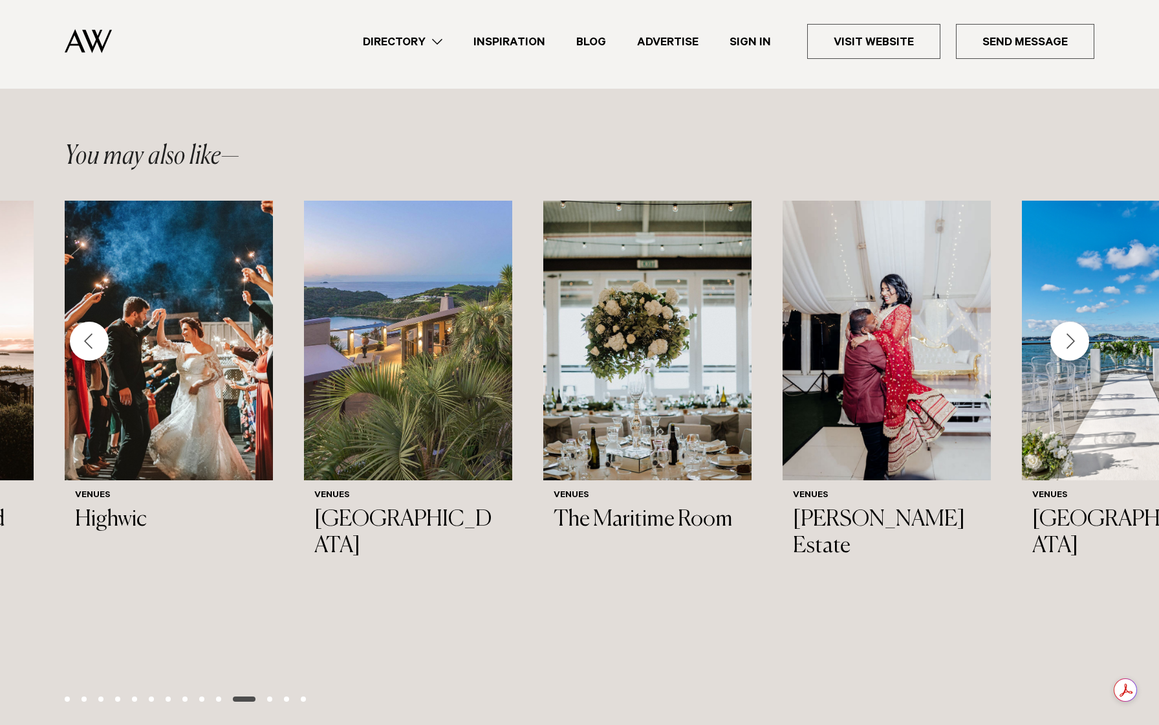
click at [1077, 352] on div "Next slide" at bounding box center [1070, 341] width 39 height 39
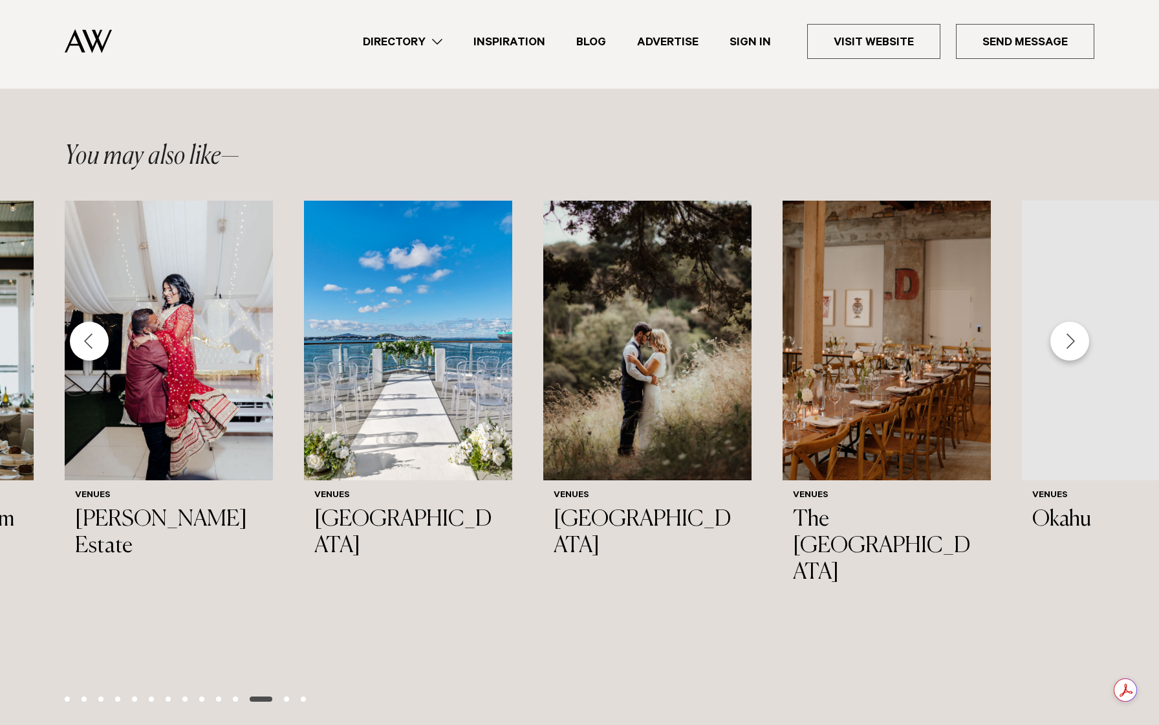
click at [1077, 352] on div "Next slide" at bounding box center [1070, 341] width 39 height 39
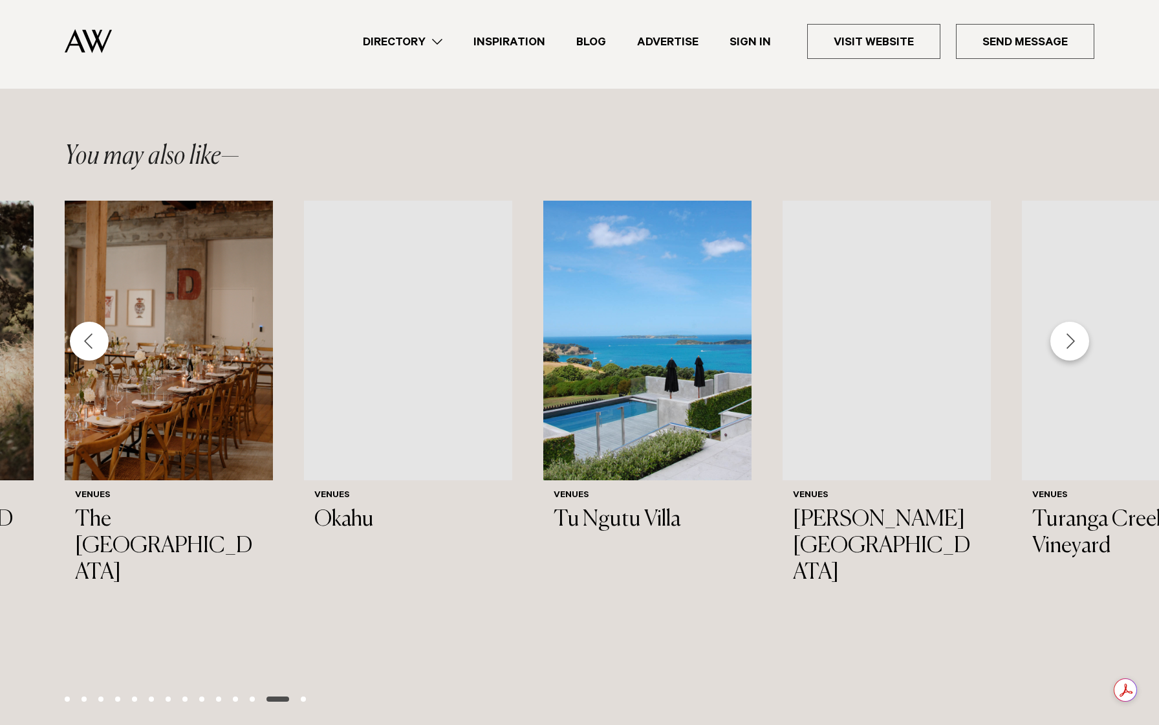
click at [1077, 352] on div "Next slide" at bounding box center [1070, 341] width 39 height 39
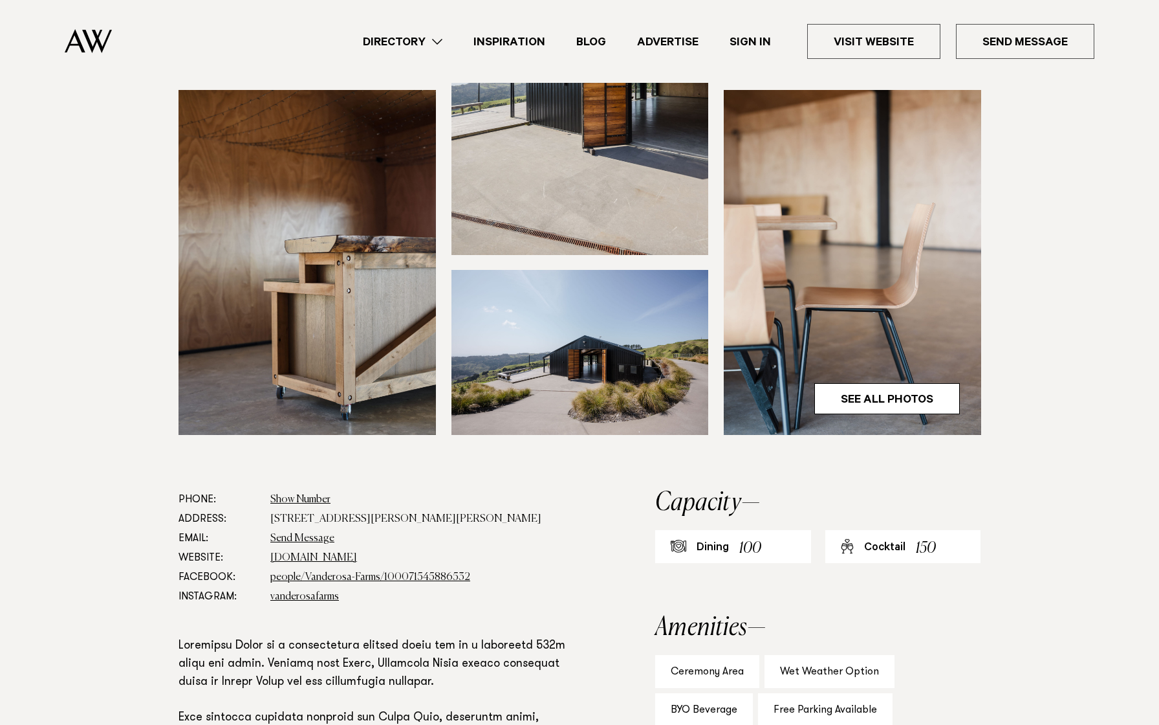
scroll to position [0, 0]
